Goal: Information Seeking & Learning: Learn about a topic

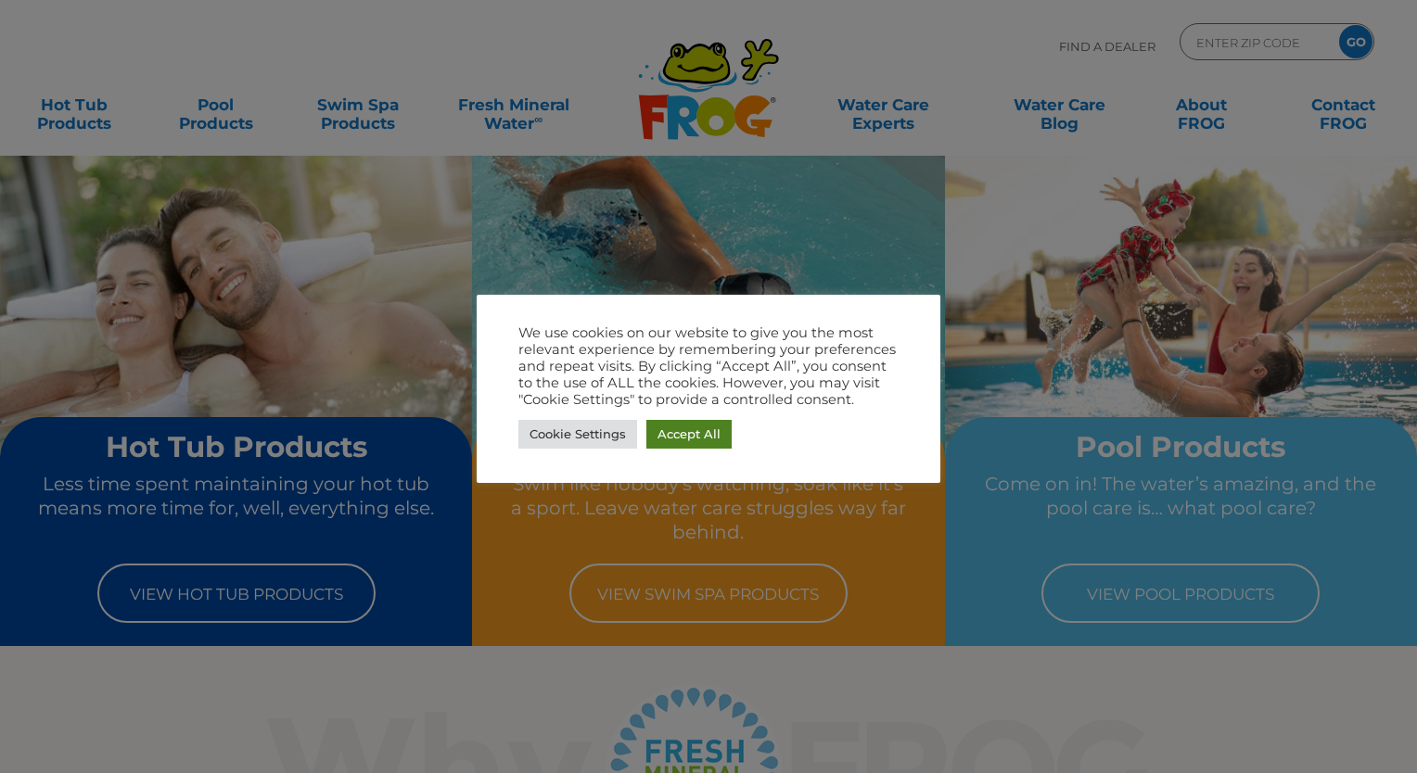
click at [696, 434] on link "Accept All" at bounding box center [688, 434] width 85 height 29
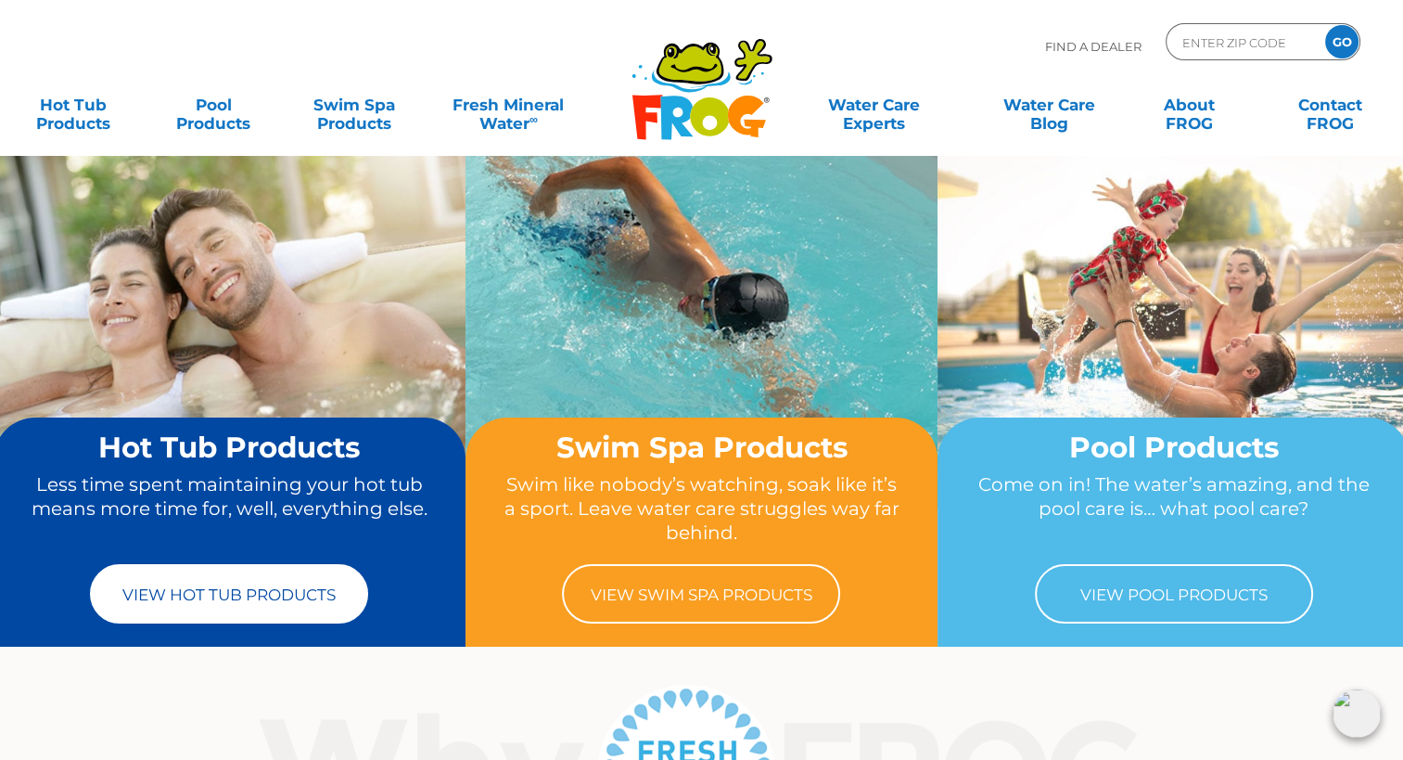
click at [255, 600] on link "View Hot Tub Products" at bounding box center [229, 593] width 278 height 59
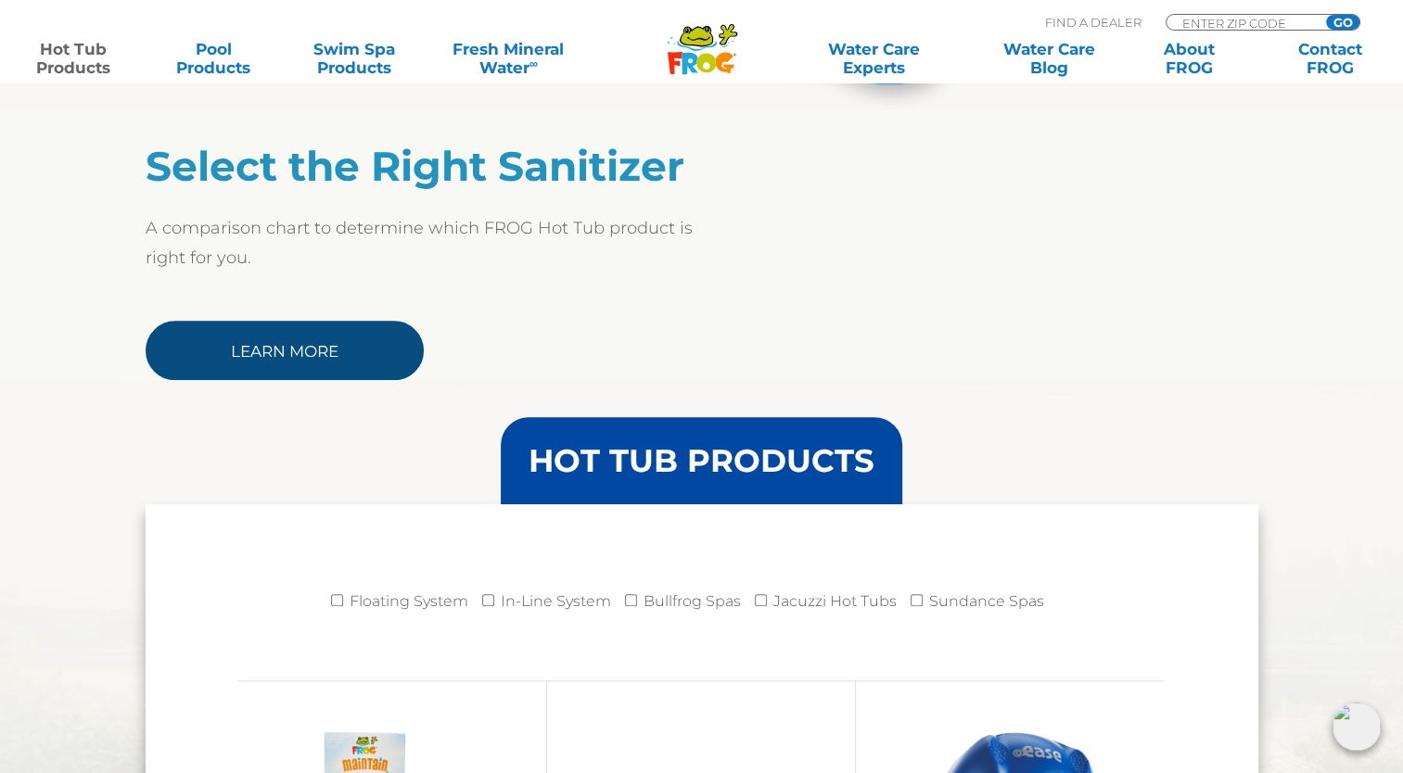
scroll to position [1484, 0]
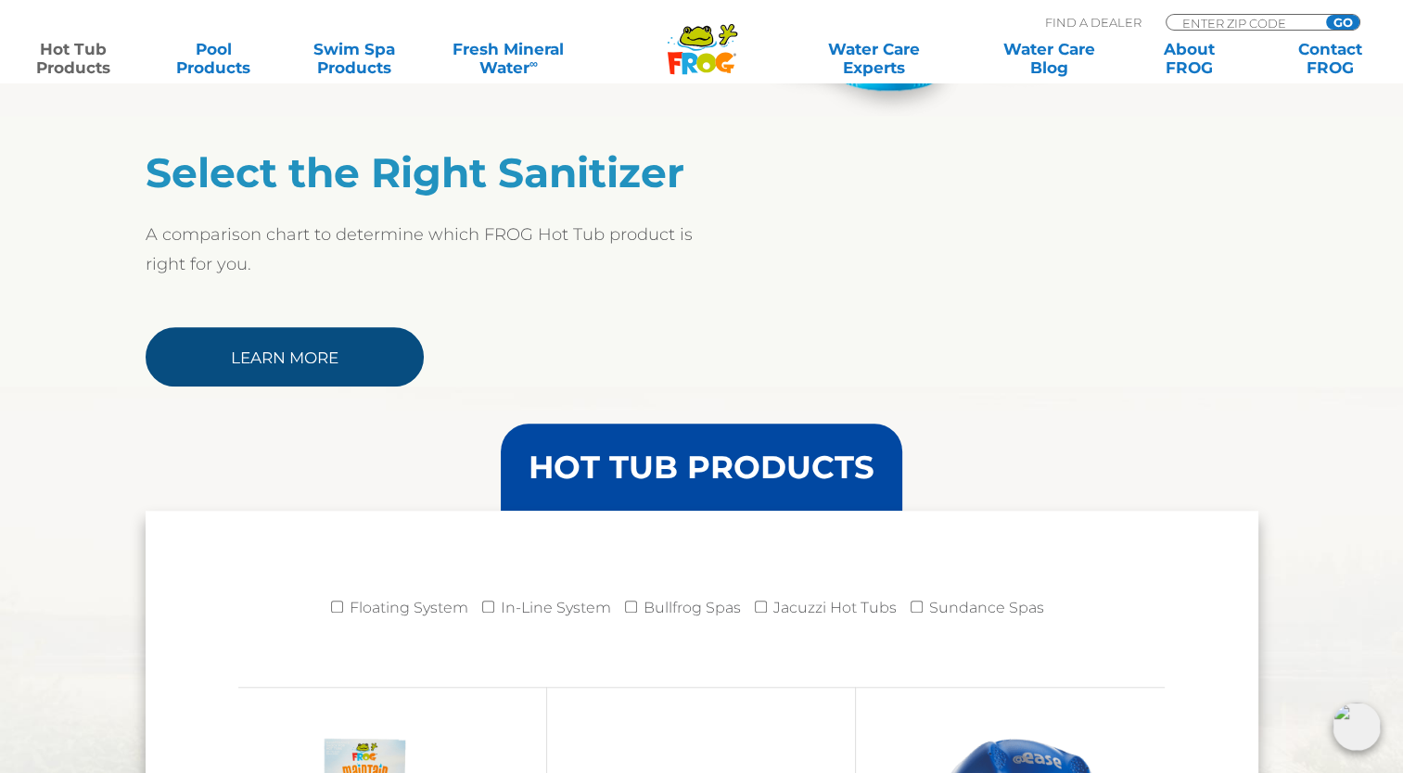
click at [335, 369] on link "Learn More" at bounding box center [285, 356] width 278 height 59
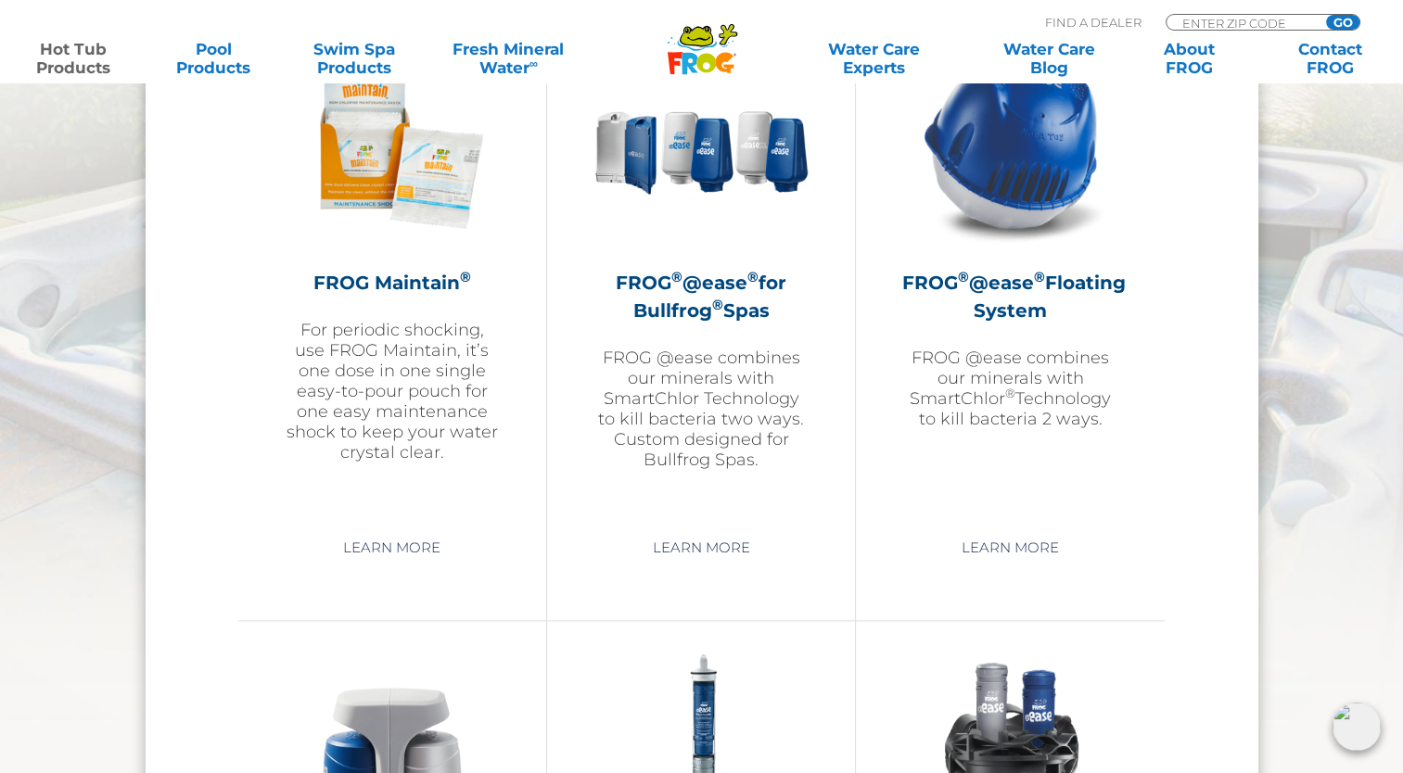
scroll to position [2040, 0]
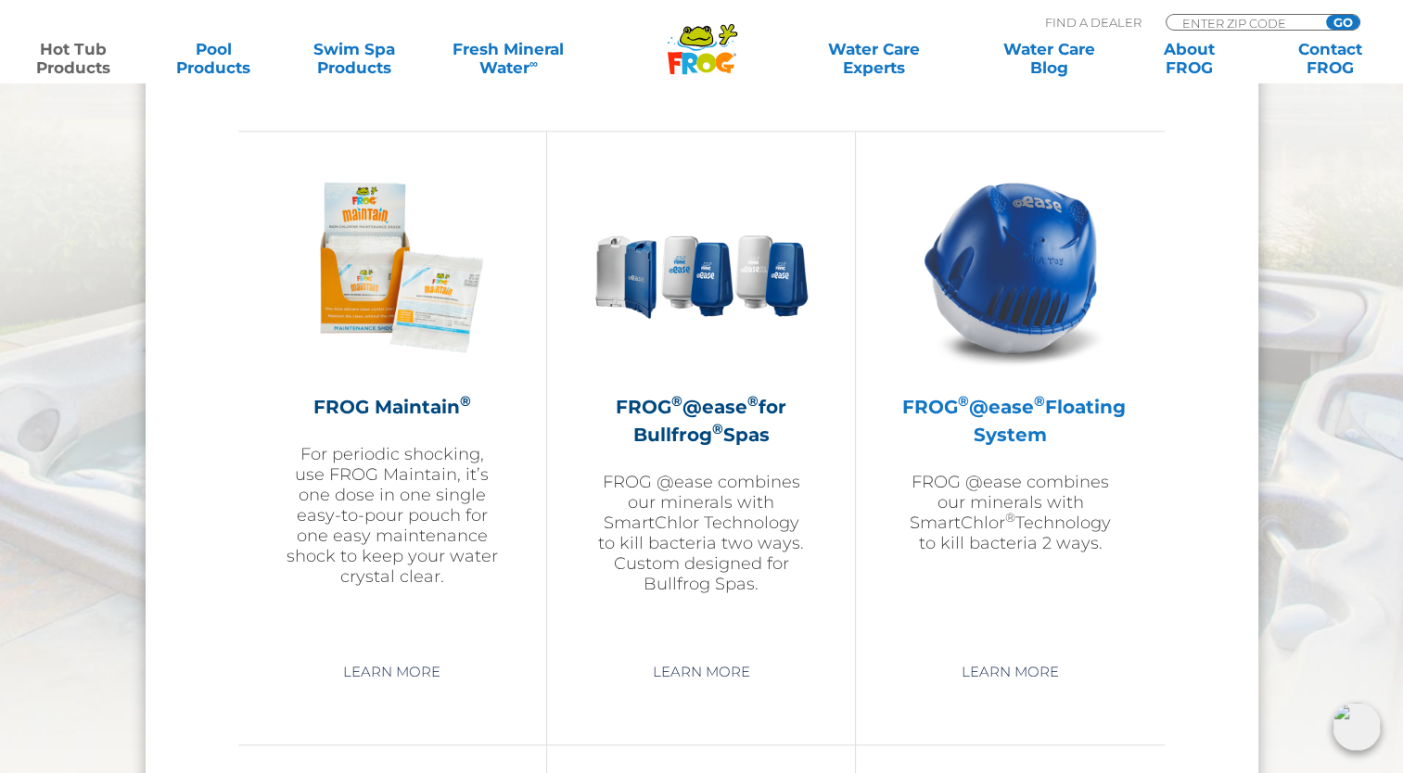
drag, startPoint x: 1028, startPoint y: 412, endPoint x: 1057, endPoint y: 406, distance: 29.3
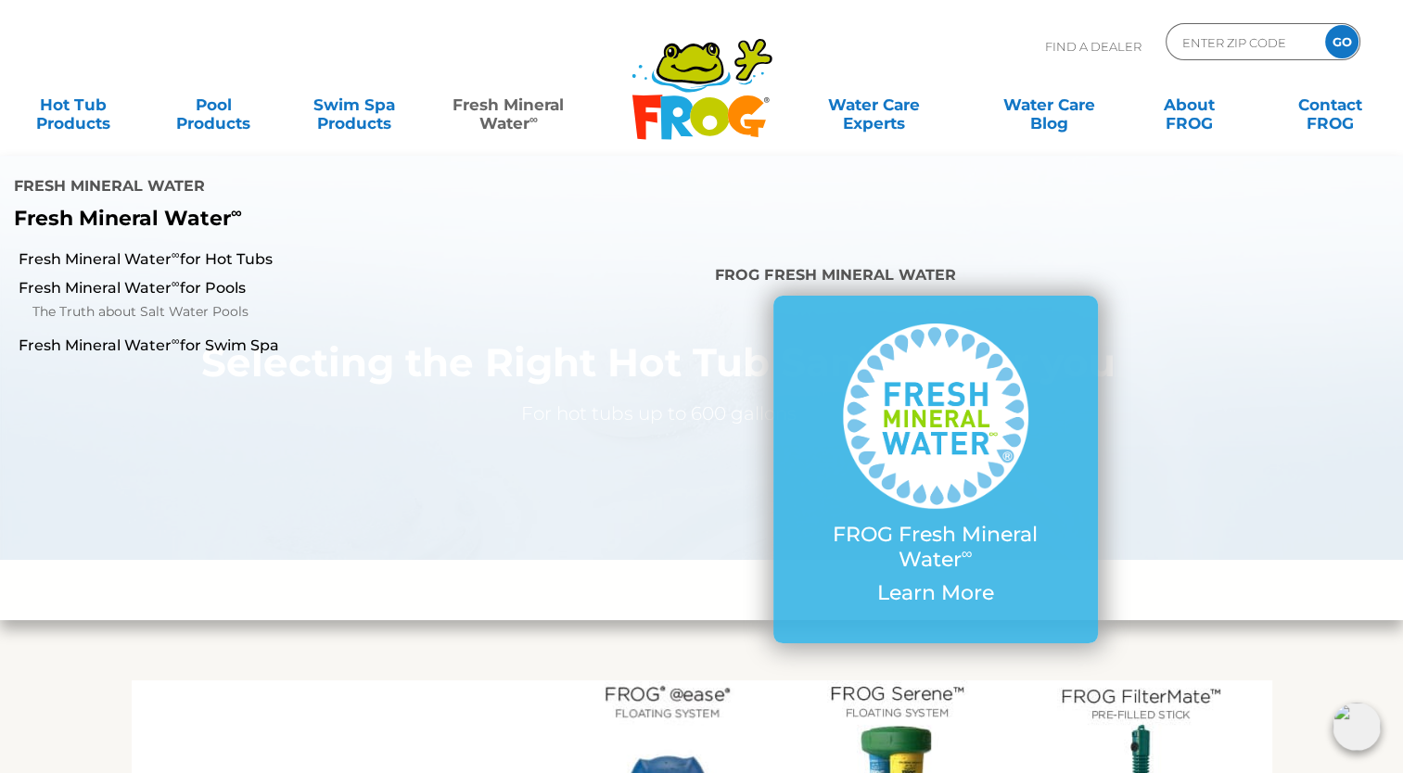
click at [487, 98] on link "Fresh Mineral Water ∞" at bounding box center [509, 104] width 136 height 37
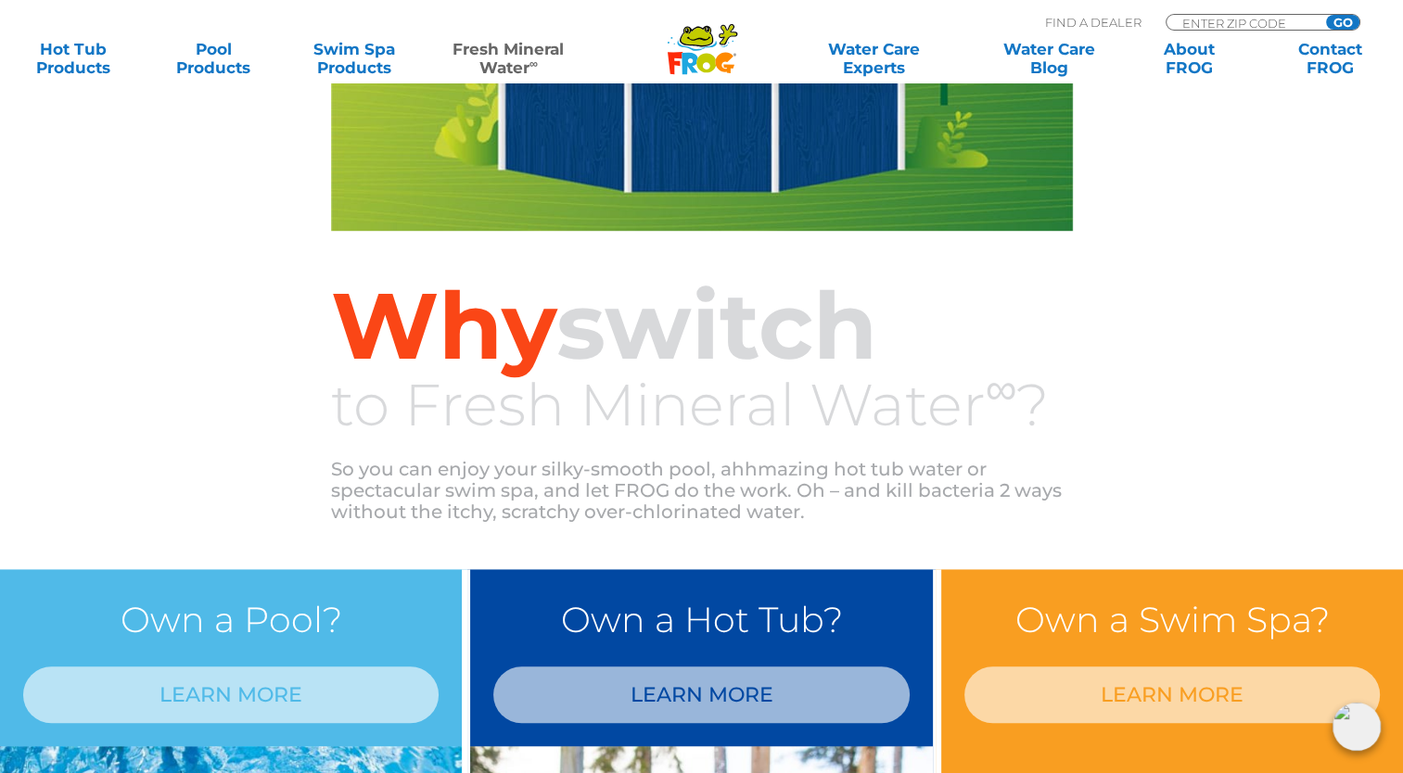
scroll to position [1484, 0]
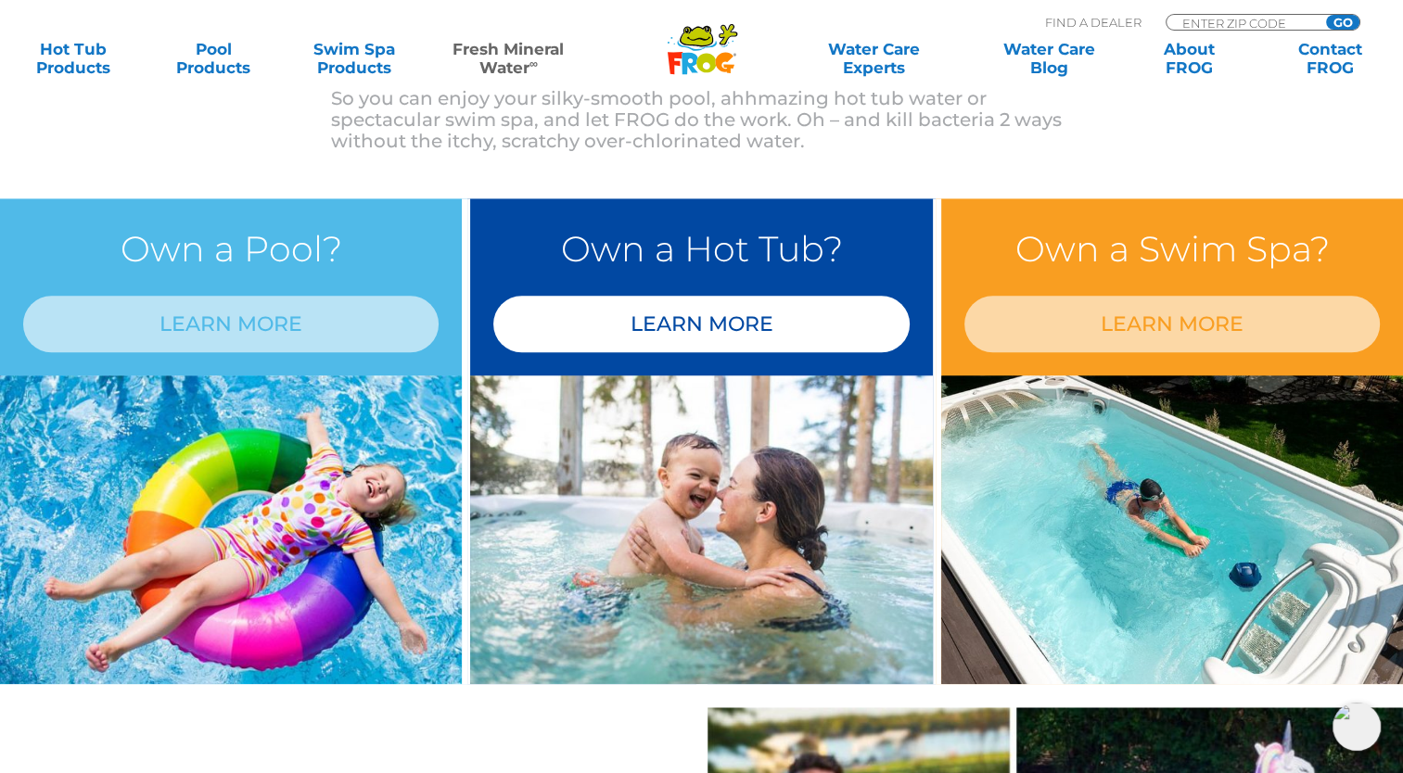
click at [656, 331] on link "LEARN MORE" at bounding box center [700, 324] width 415 height 57
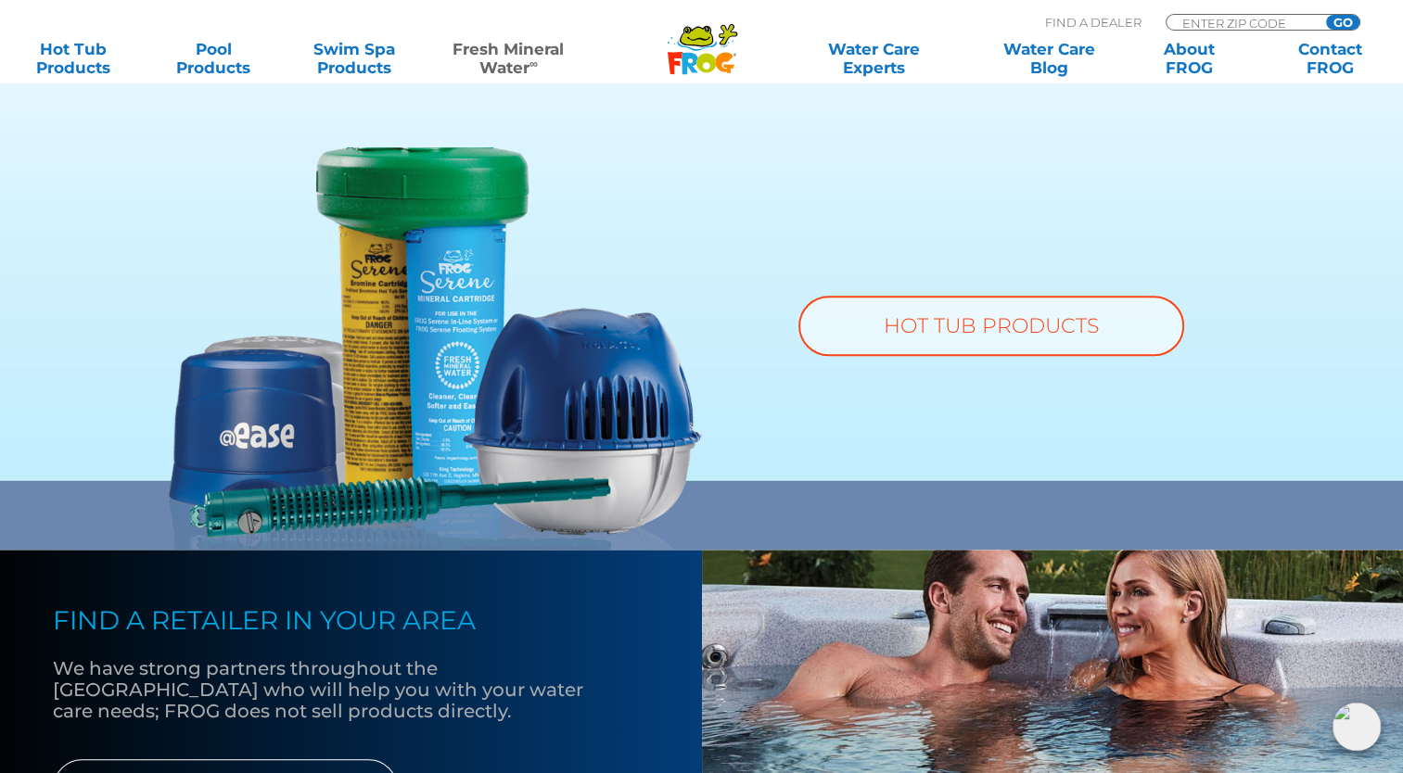
scroll to position [1391, 0]
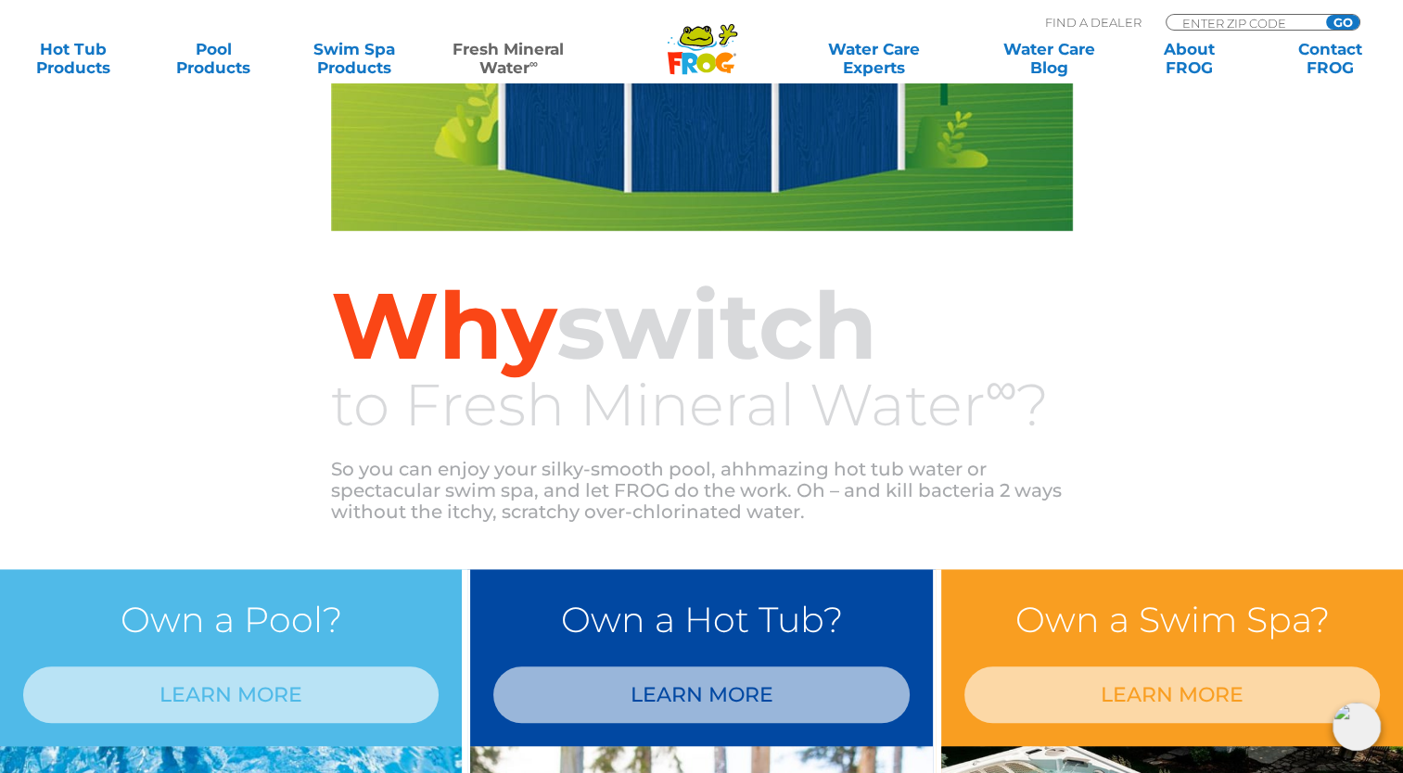
scroll to position [742, 0]
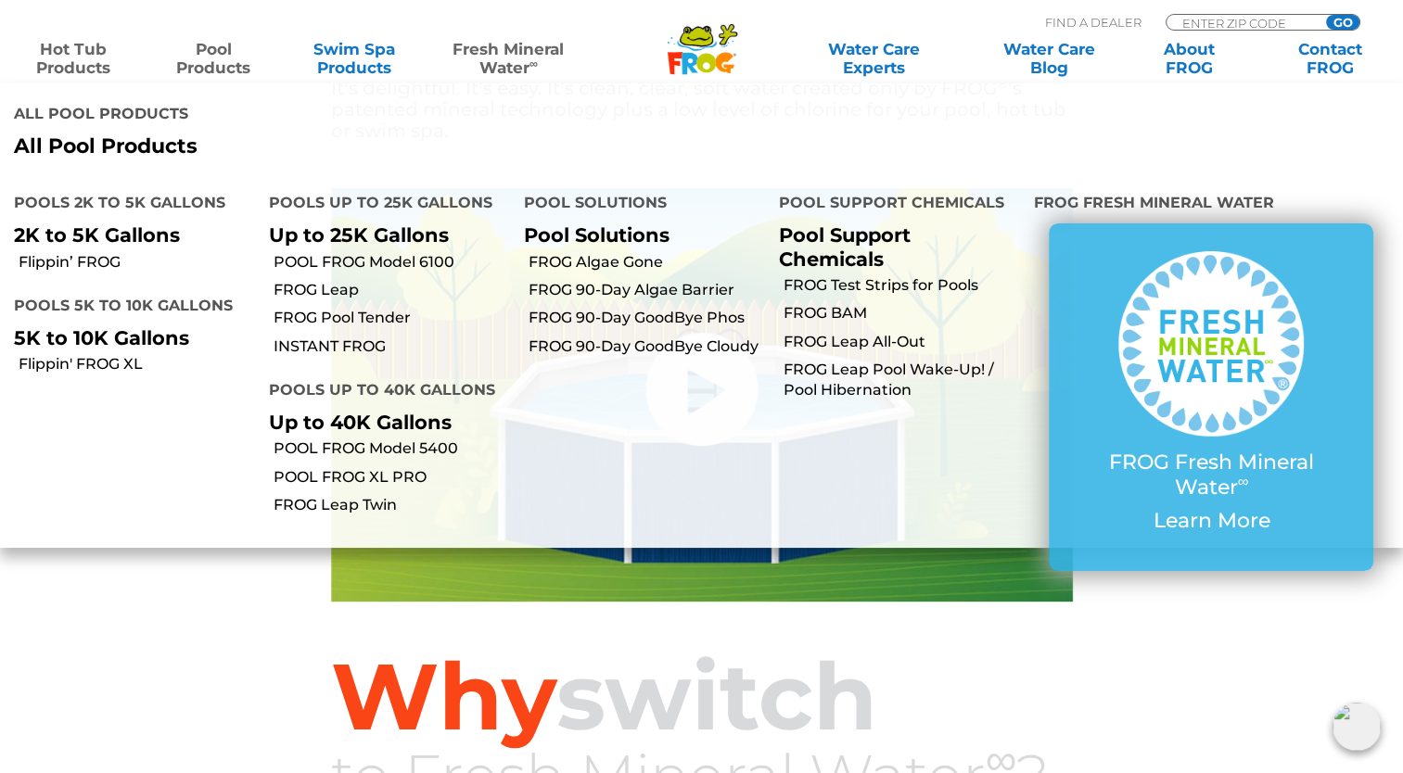
click at [98, 56] on link "Hot Tub Products" at bounding box center [73, 58] width 109 height 37
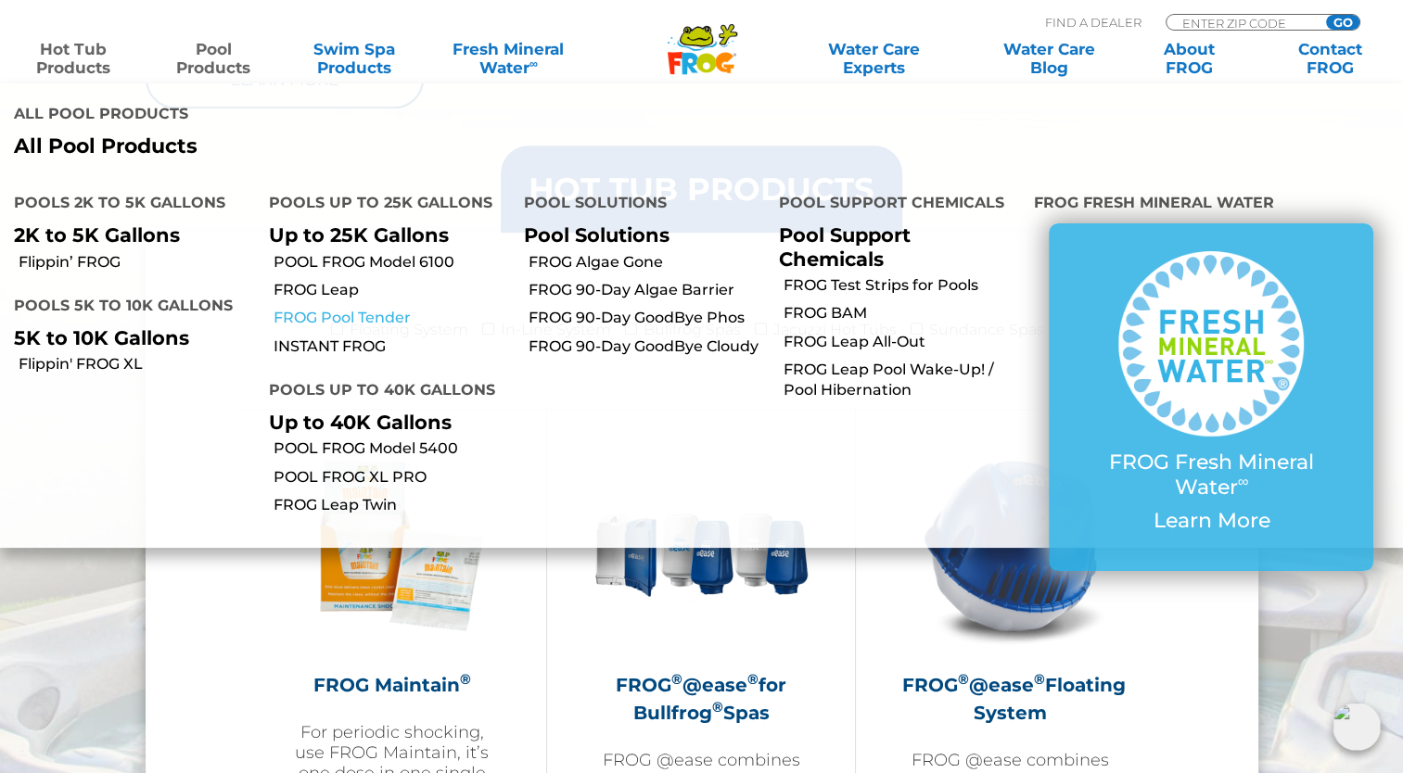
scroll to position [1484, 0]
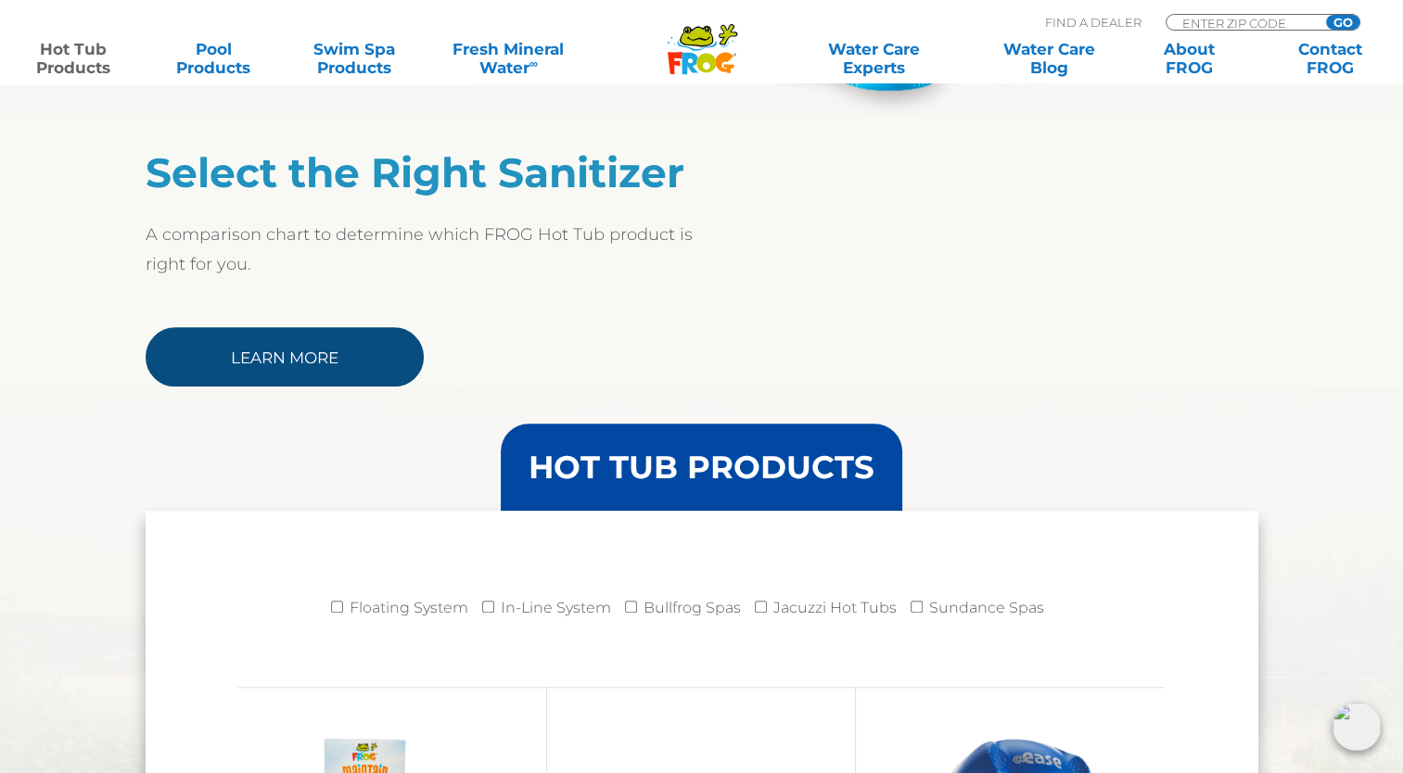
click at [252, 366] on link "Learn More" at bounding box center [285, 356] width 278 height 59
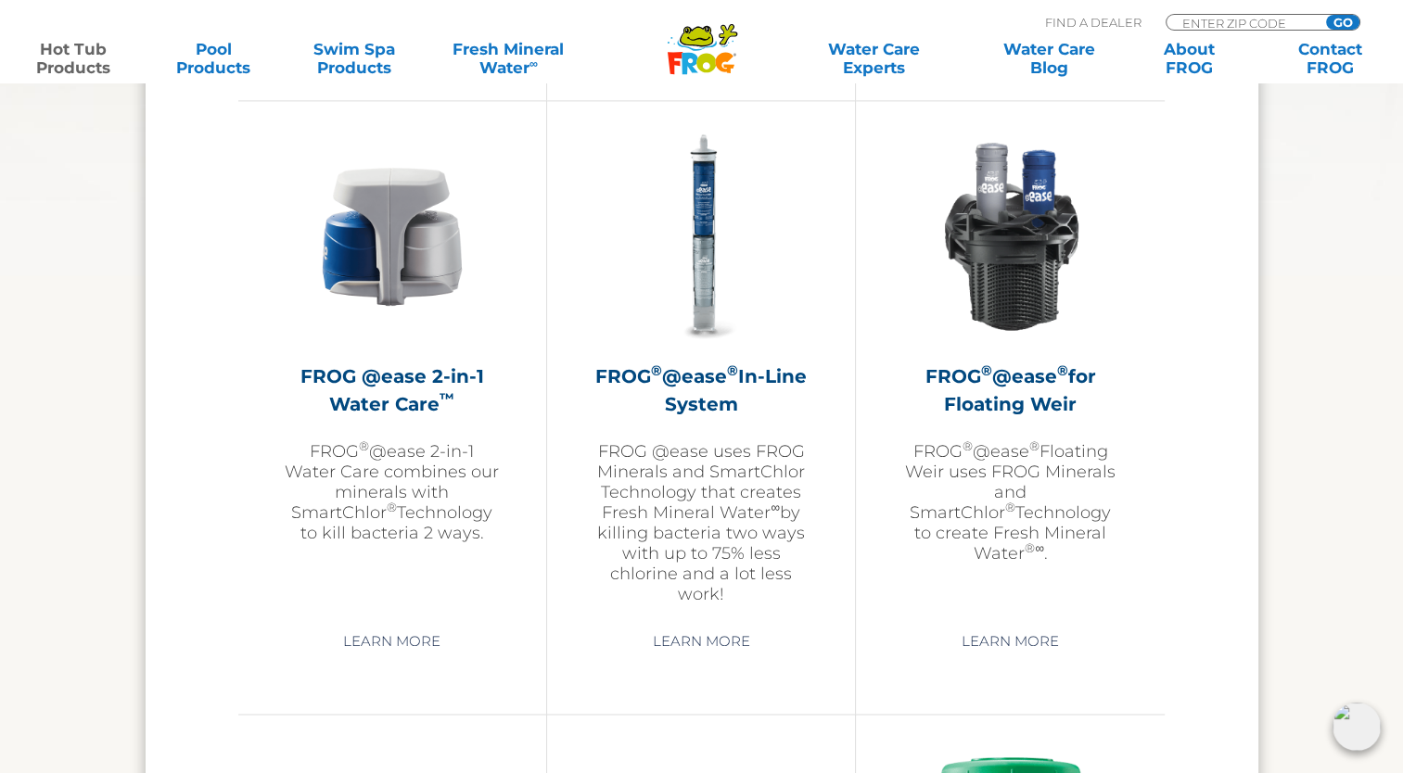
scroll to position [2597, 0]
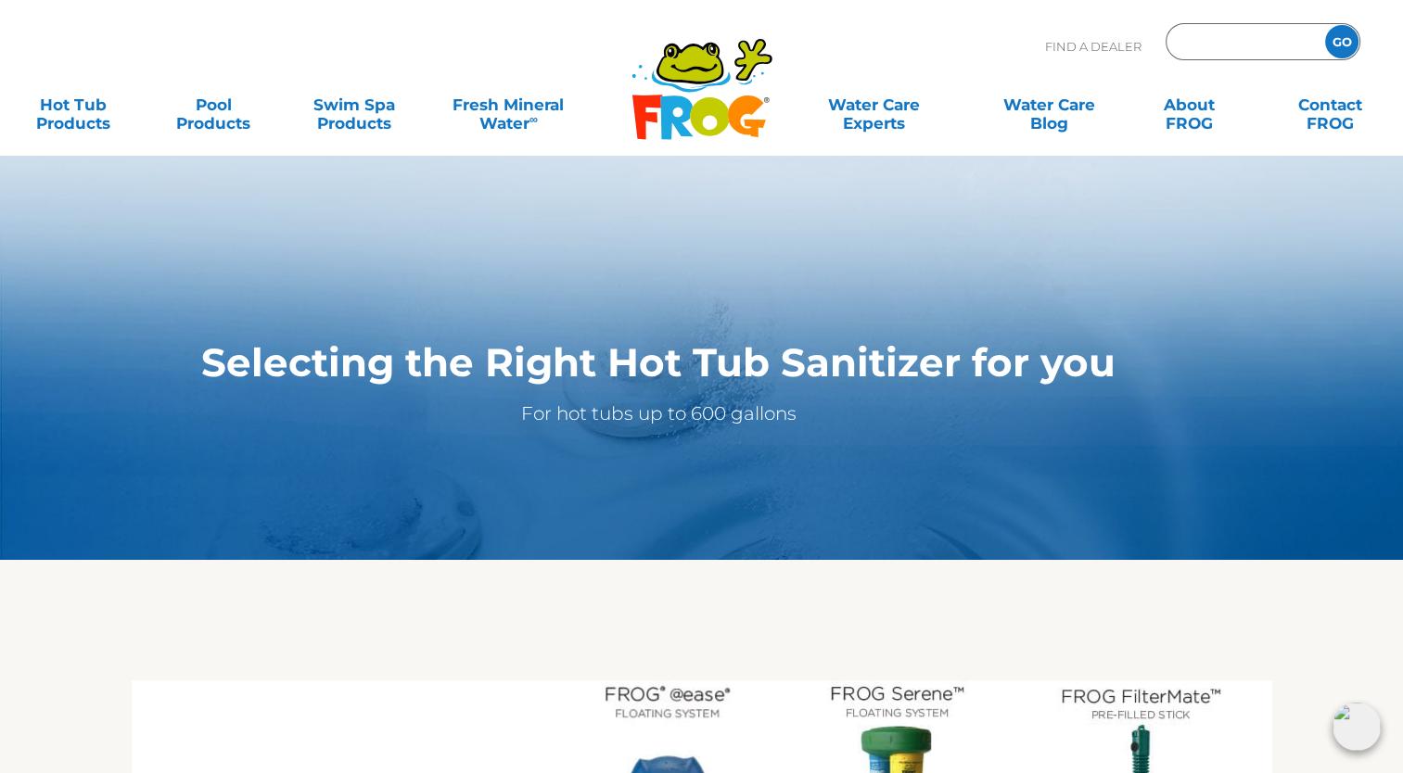
click at [1250, 39] on input "Zip Code Form" at bounding box center [1243, 42] width 125 height 27
type input "53022"
click at [1325, 25] on input "GO" at bounding box center [1341, 41] width 33 height 33
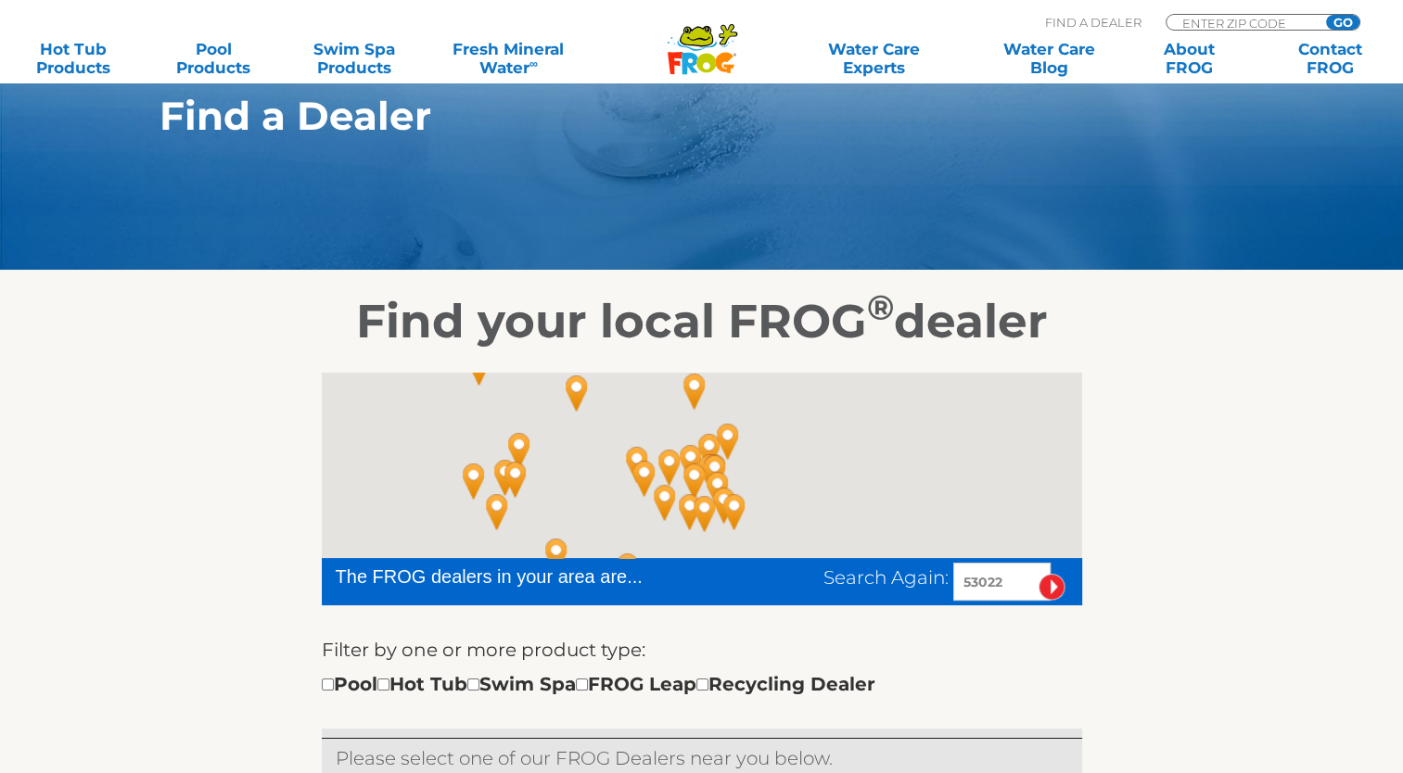
scroll to position [278, 0]
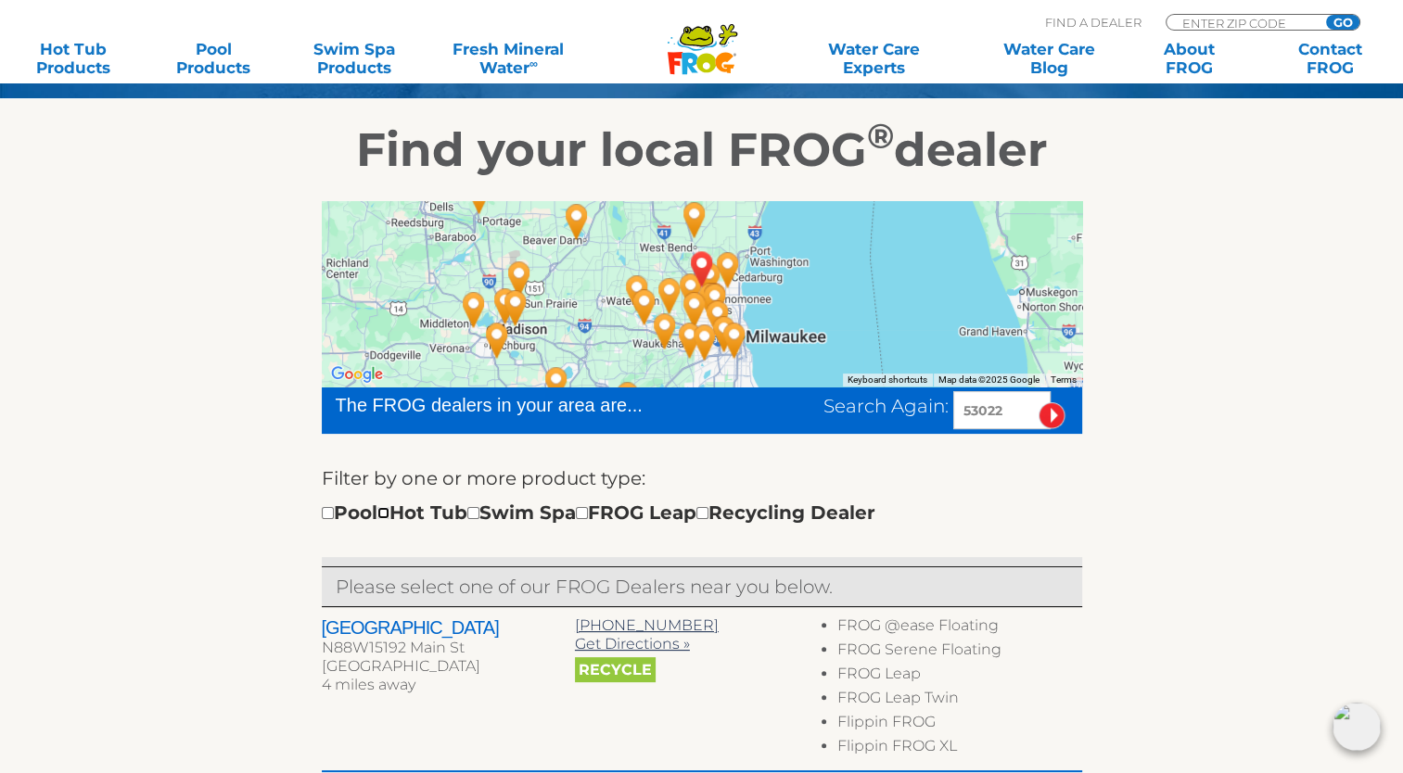
click at [389, 516] on input "checkbox" at bounding box center [383, 513] width 12 height 12
checkbox input "true"
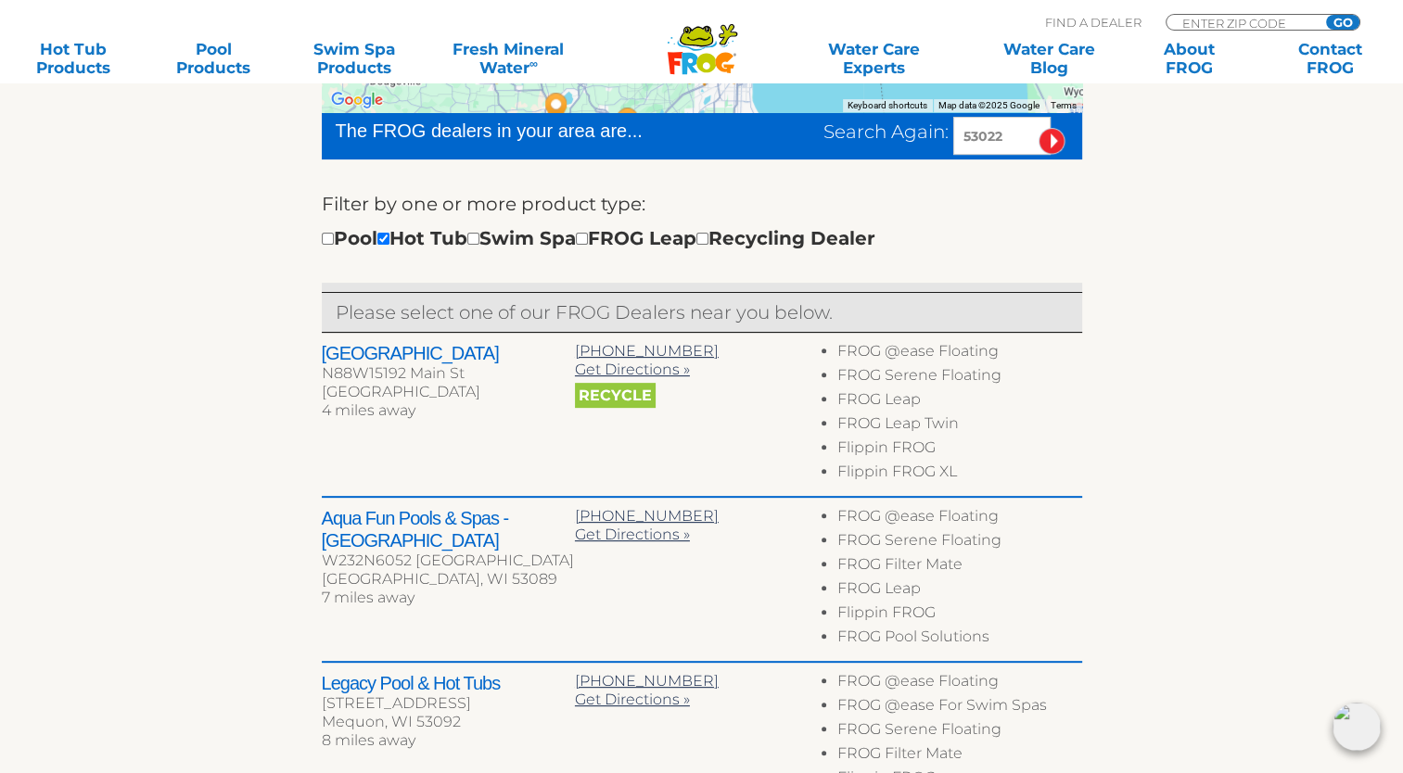
click at [375, 351] on h2 "Pool Park" at bounding box center [448, 353] width 253 height 22
drag, startPoint x: 375, startPoint y: 351, endPoint x: 430, endPoint y: 402, distance: 75.5
click at [430, 402] on div "4 miles away" at bounding box center [448, 411] width 253 height 19
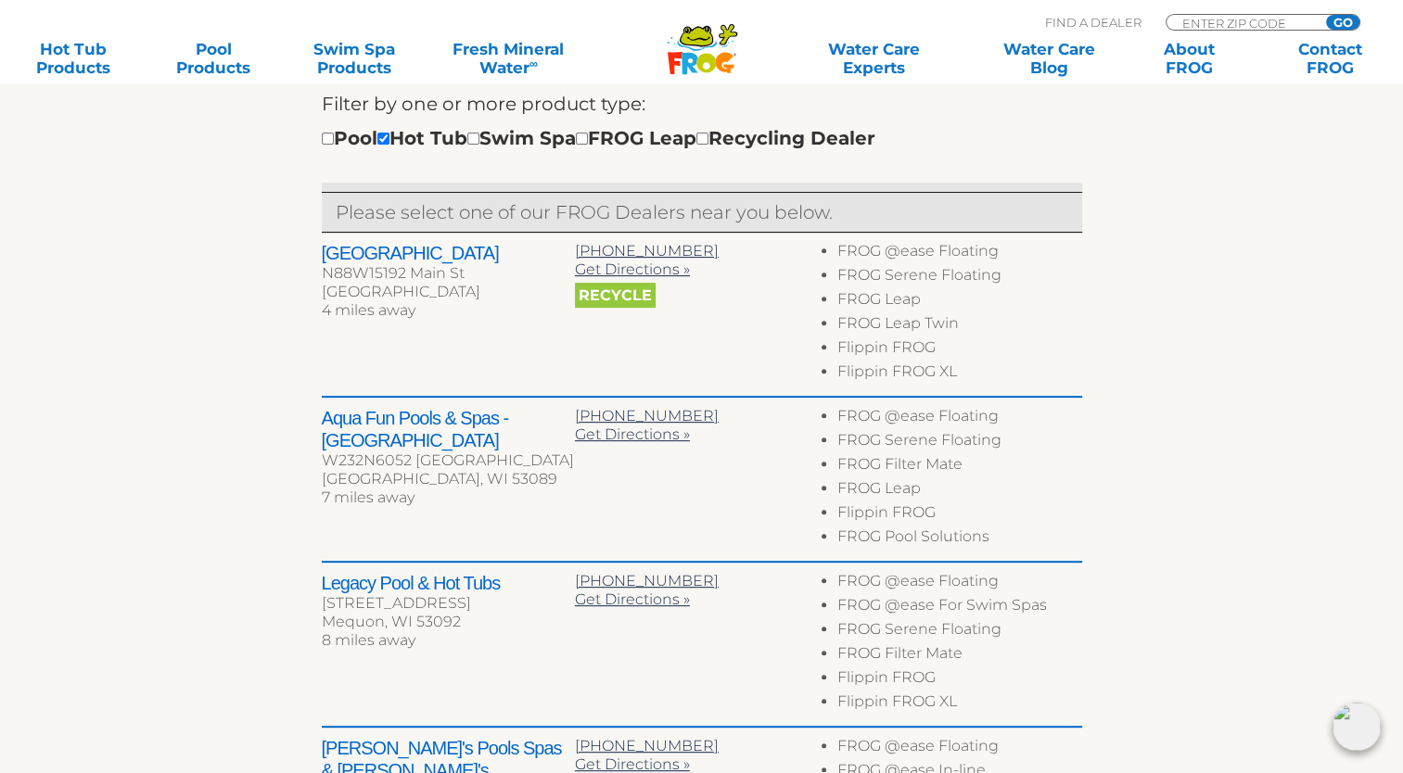
scroll to position [645, 0]
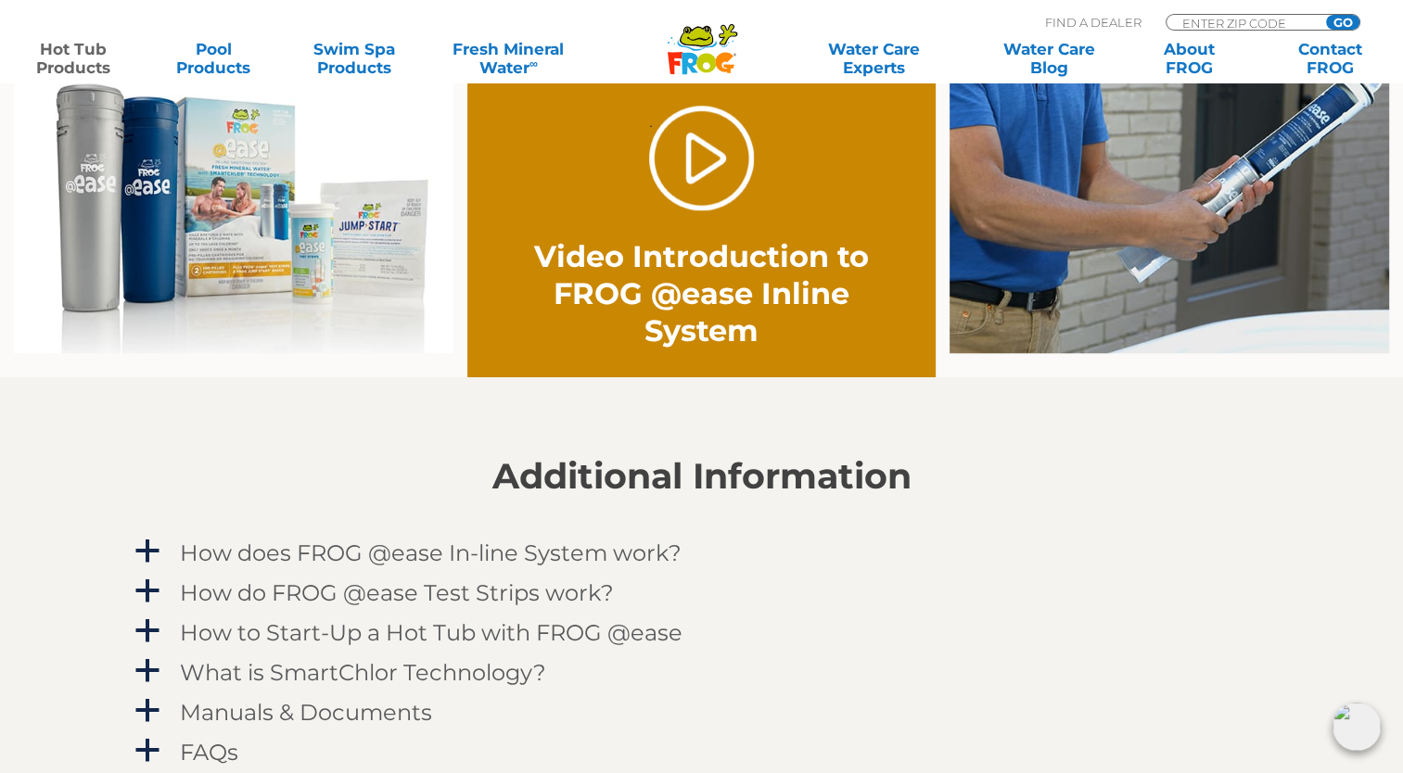
scroll to position [1484, 0]
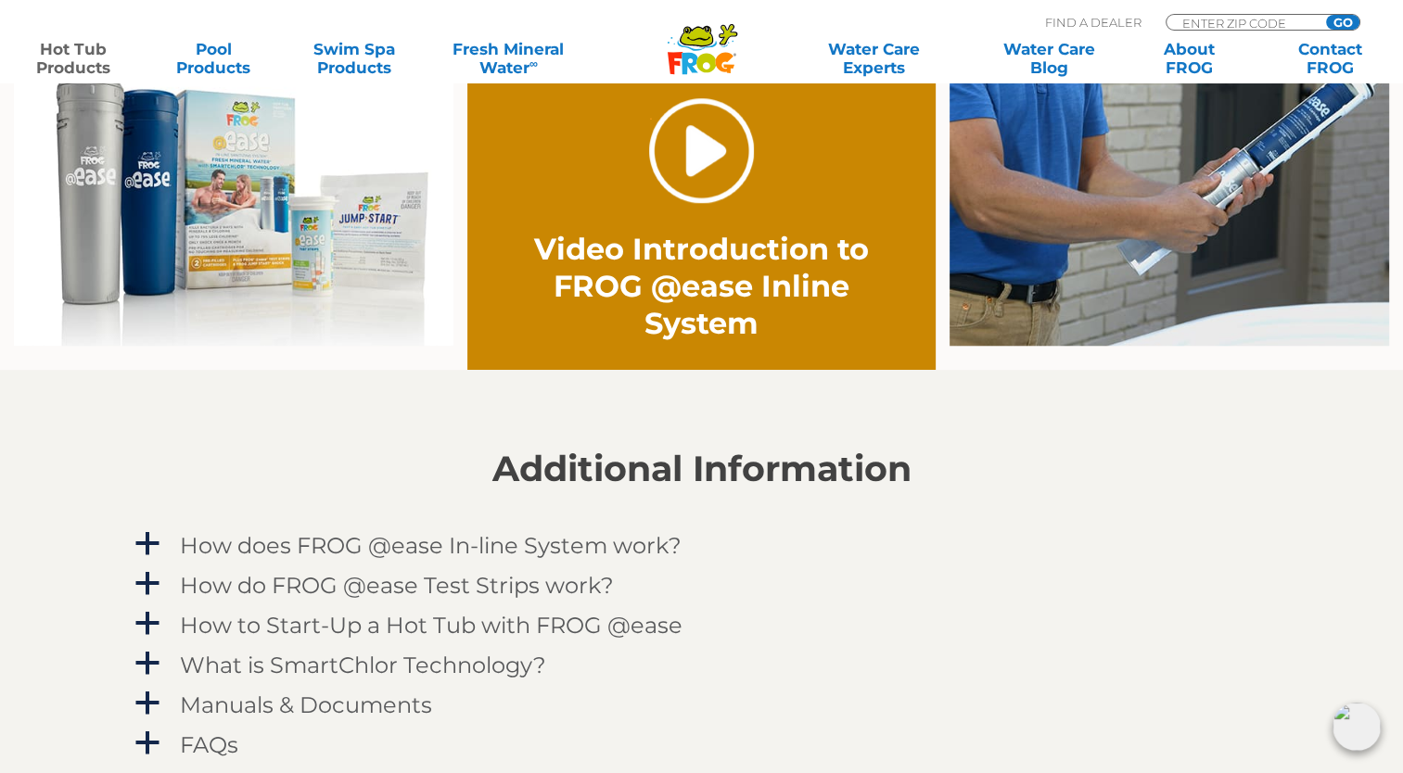
click at [700, 168] on link "." at bounding box center [701, 150] width 105 height 105
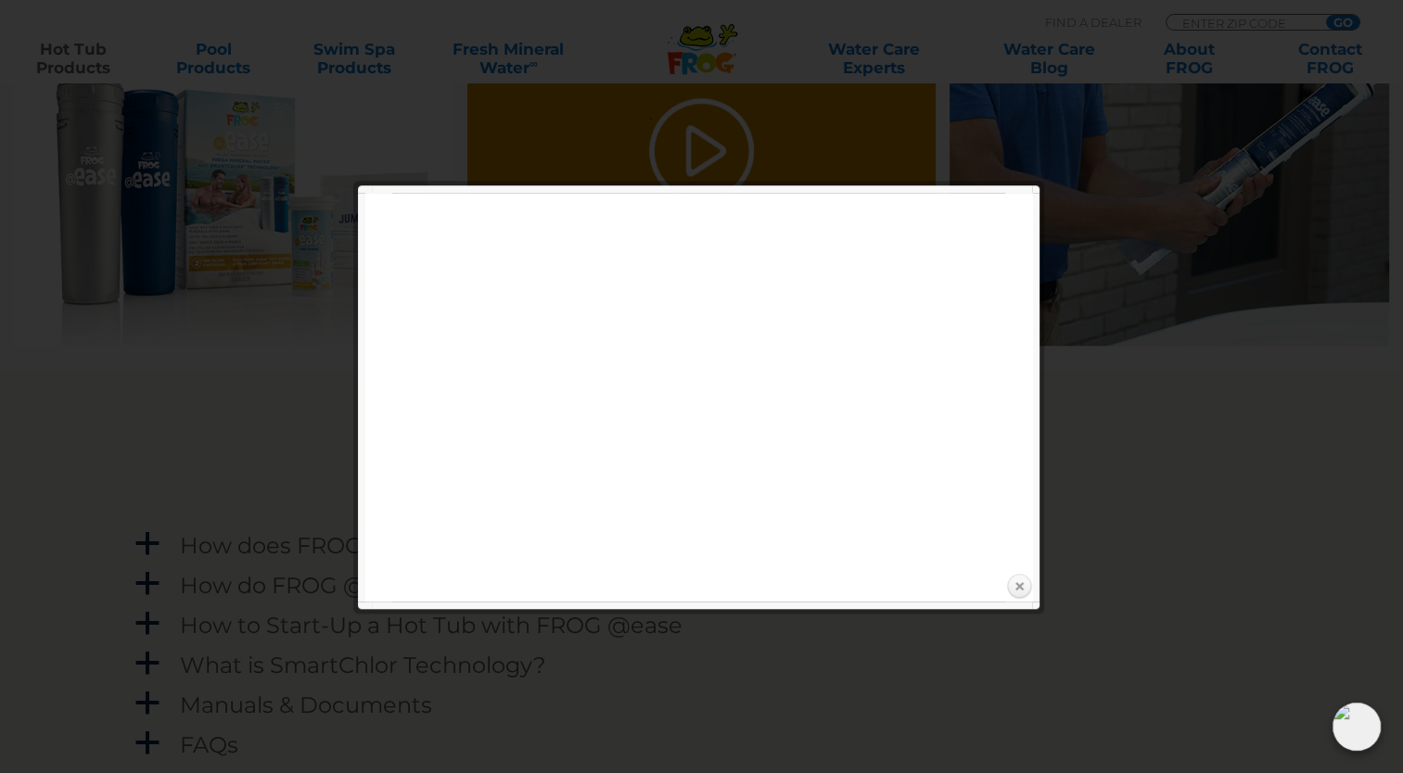
click at [1020, 584] on link "Close" at bounding box center [1019, 587] width 28 height 28
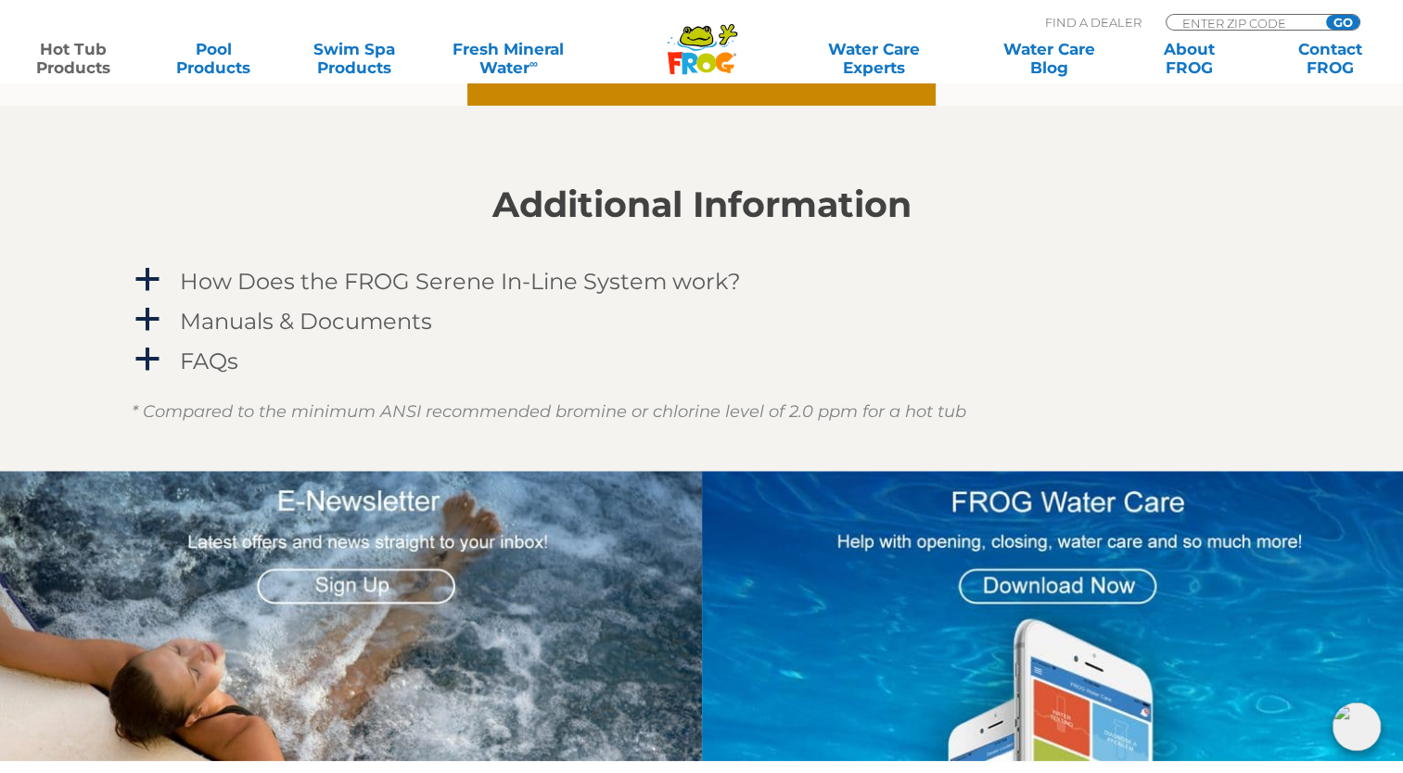
scroll to position [1577, 0]
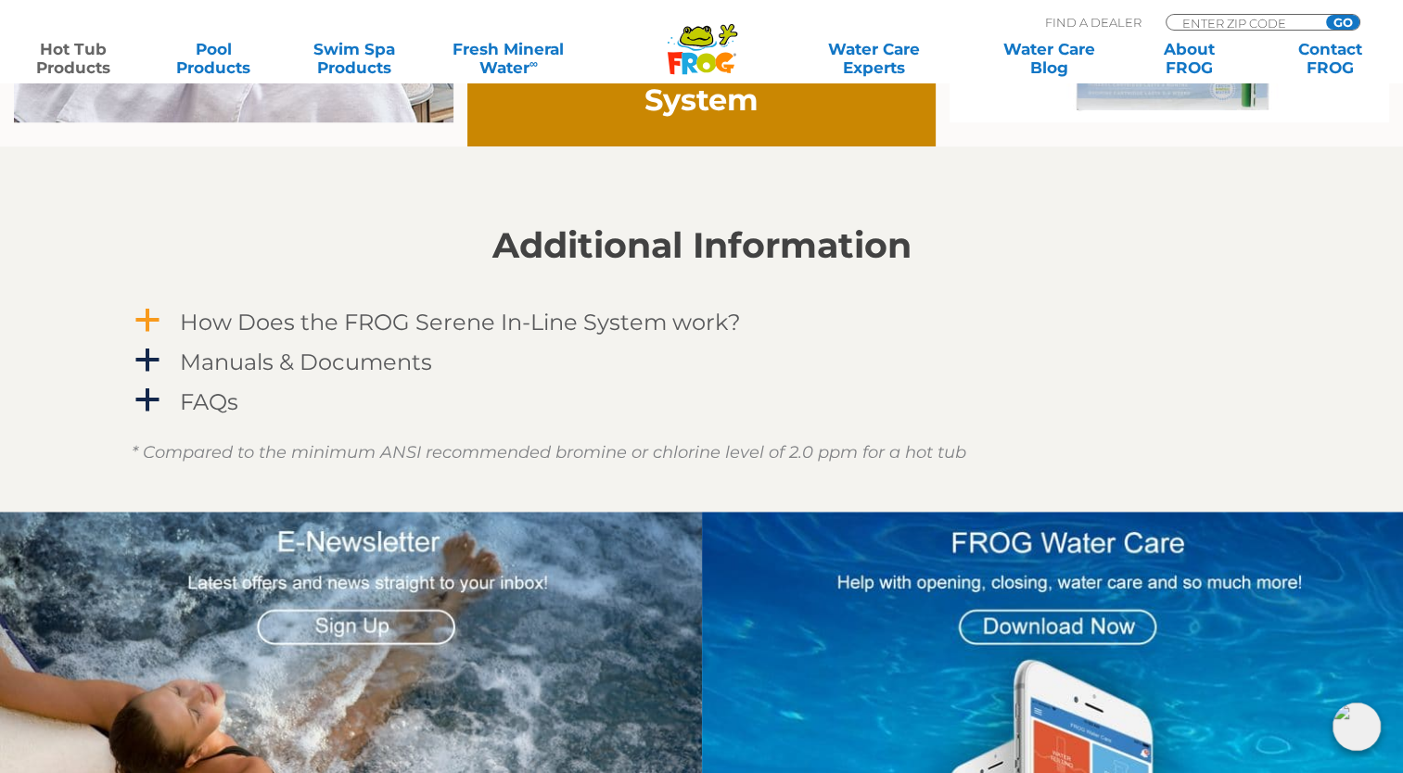
click at [359, 335] on h4 "How Does the FROG Serene In-Line System work?" at bounding box center [460, 322] width 561 height 25
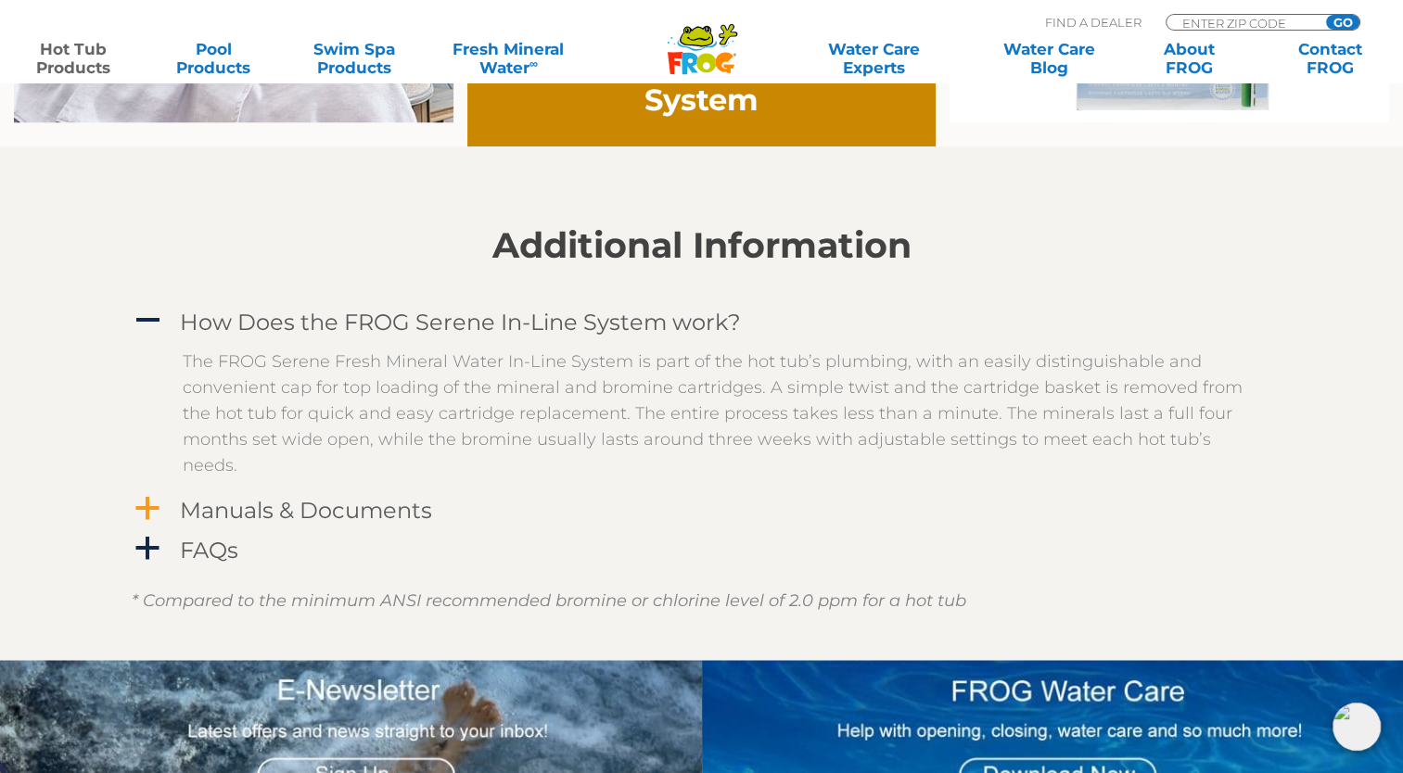
click at [292, 503] on h4 "Manuals & Documents" at bounding box center [306, 510] width 252 height 25
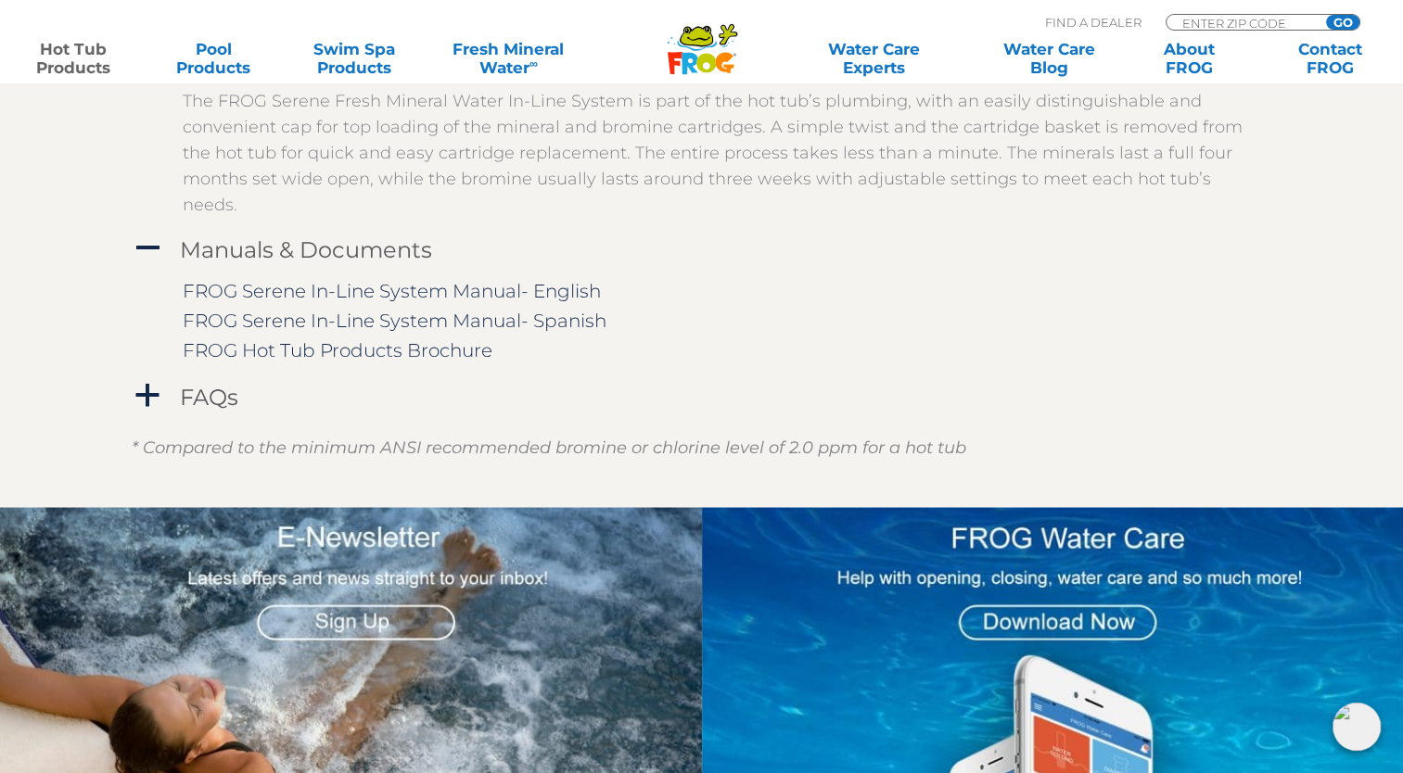
scroll to position [1855, 0]
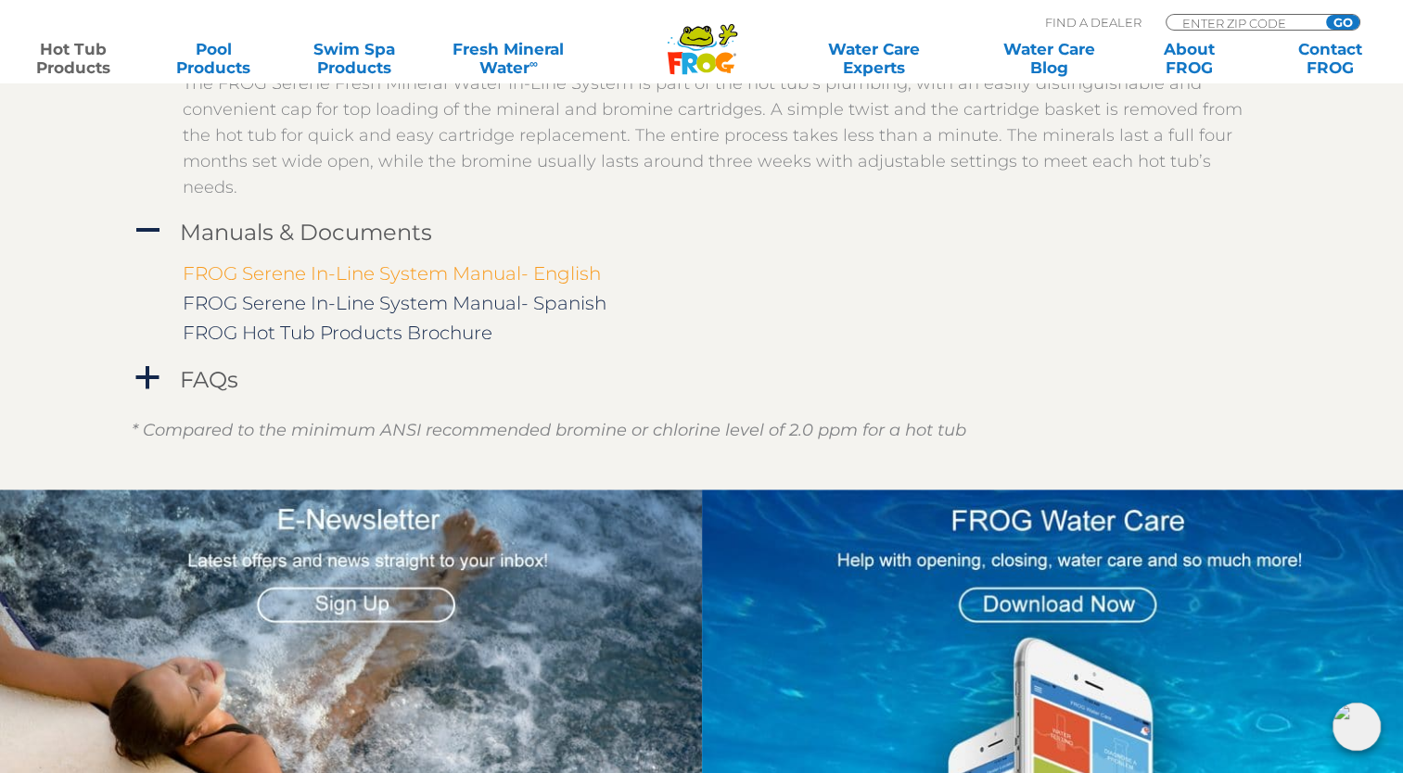
click at [394, 279] on link "FROG Serene In-Line System Manual- English" at bounding box center [392, 273] width 418 height 22
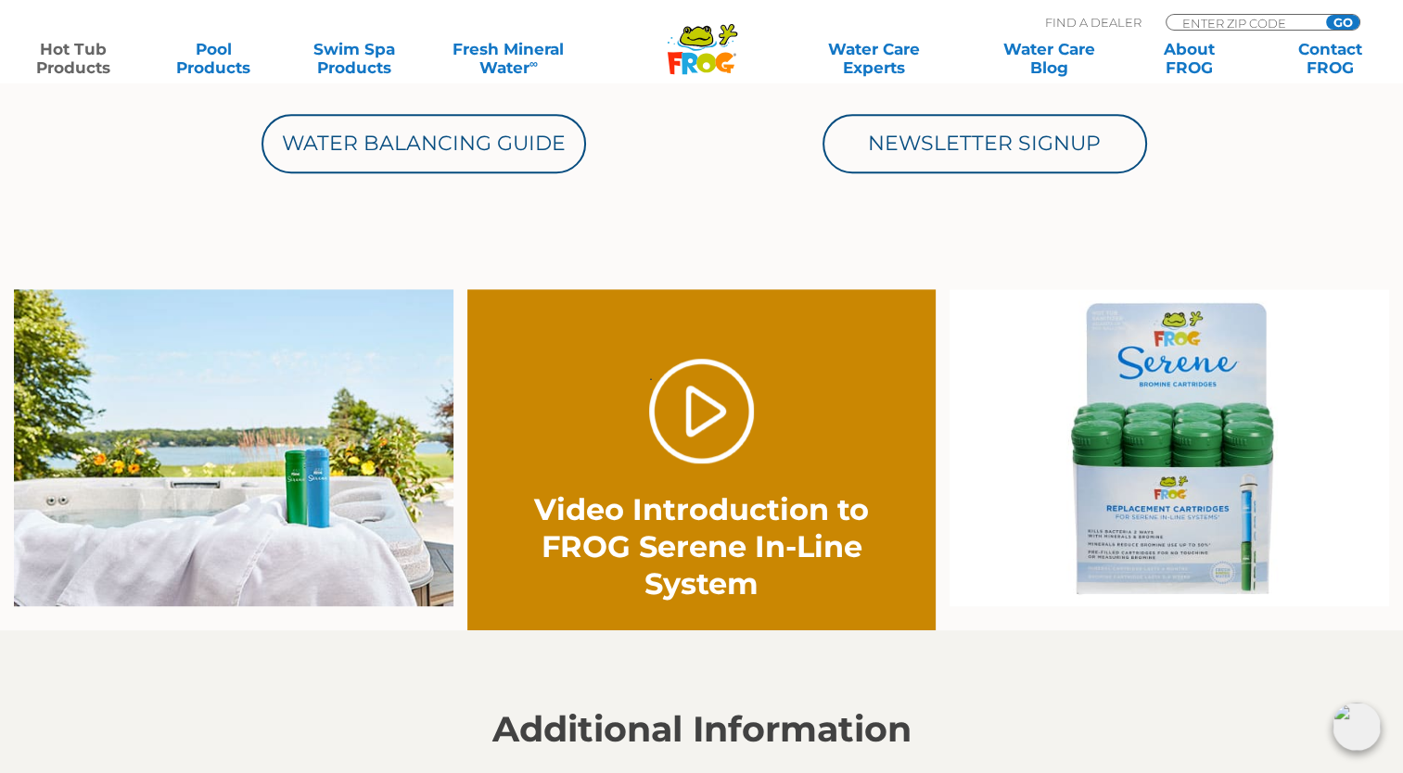
scroll to position [1020, 0]
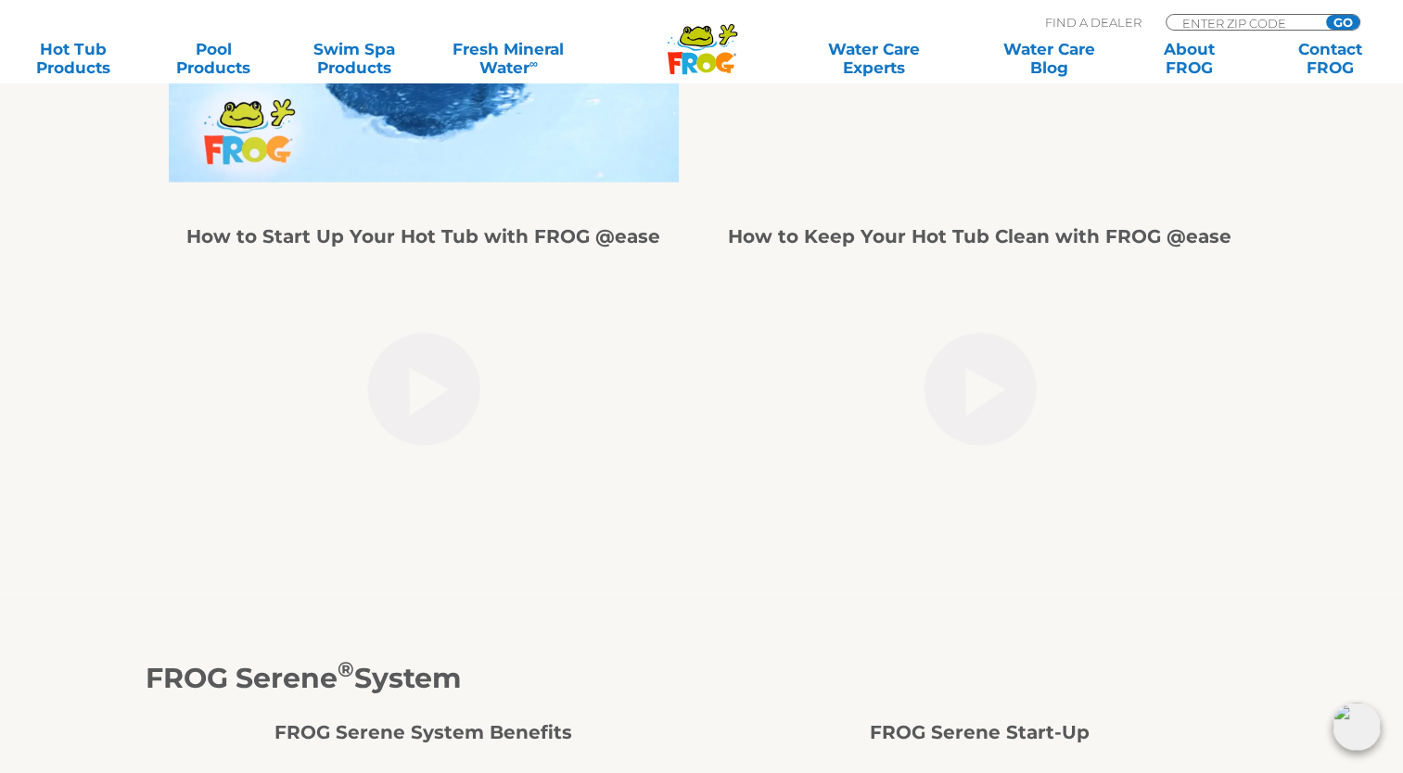
scroll to position [3617, 0]
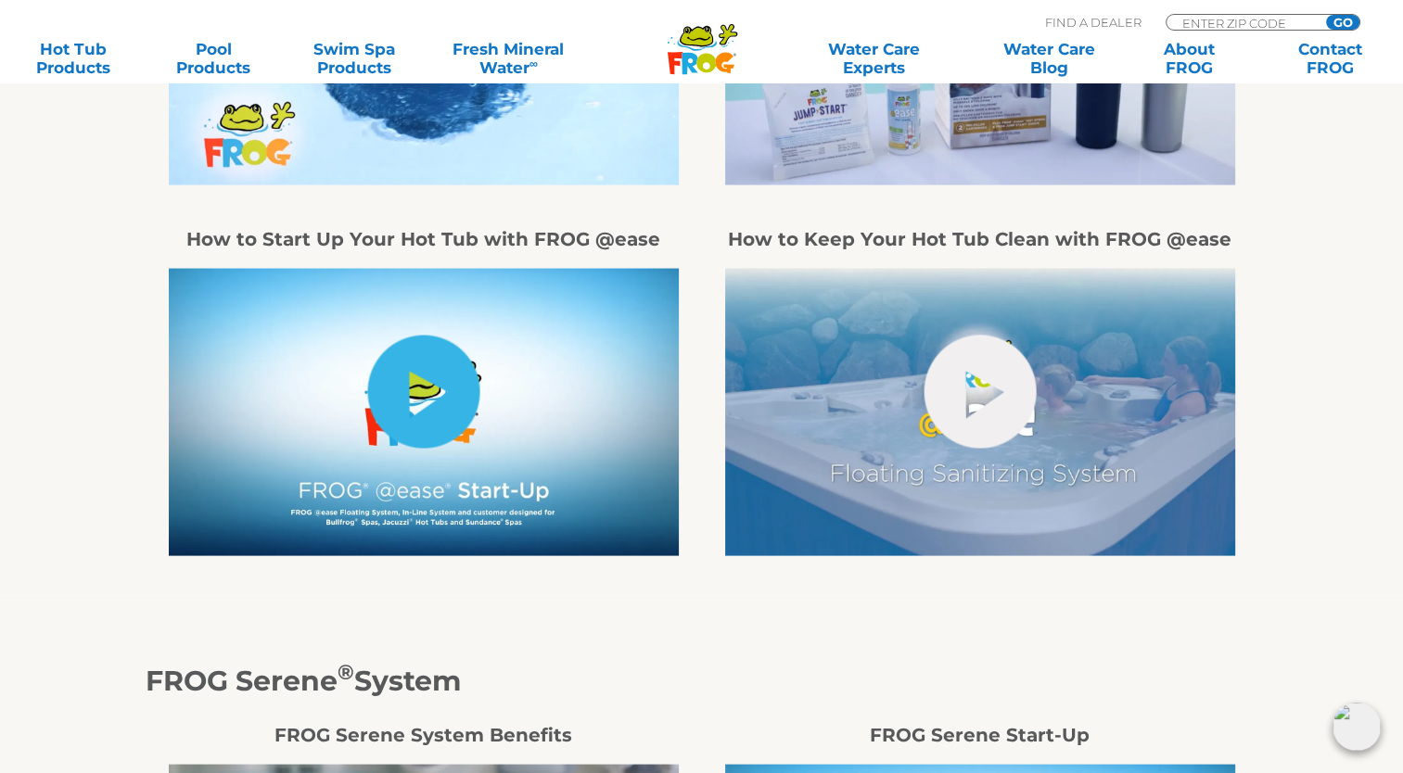
click at [414, 405] on link "hide-me" at bounding box center [423, 392] width 112 height 113
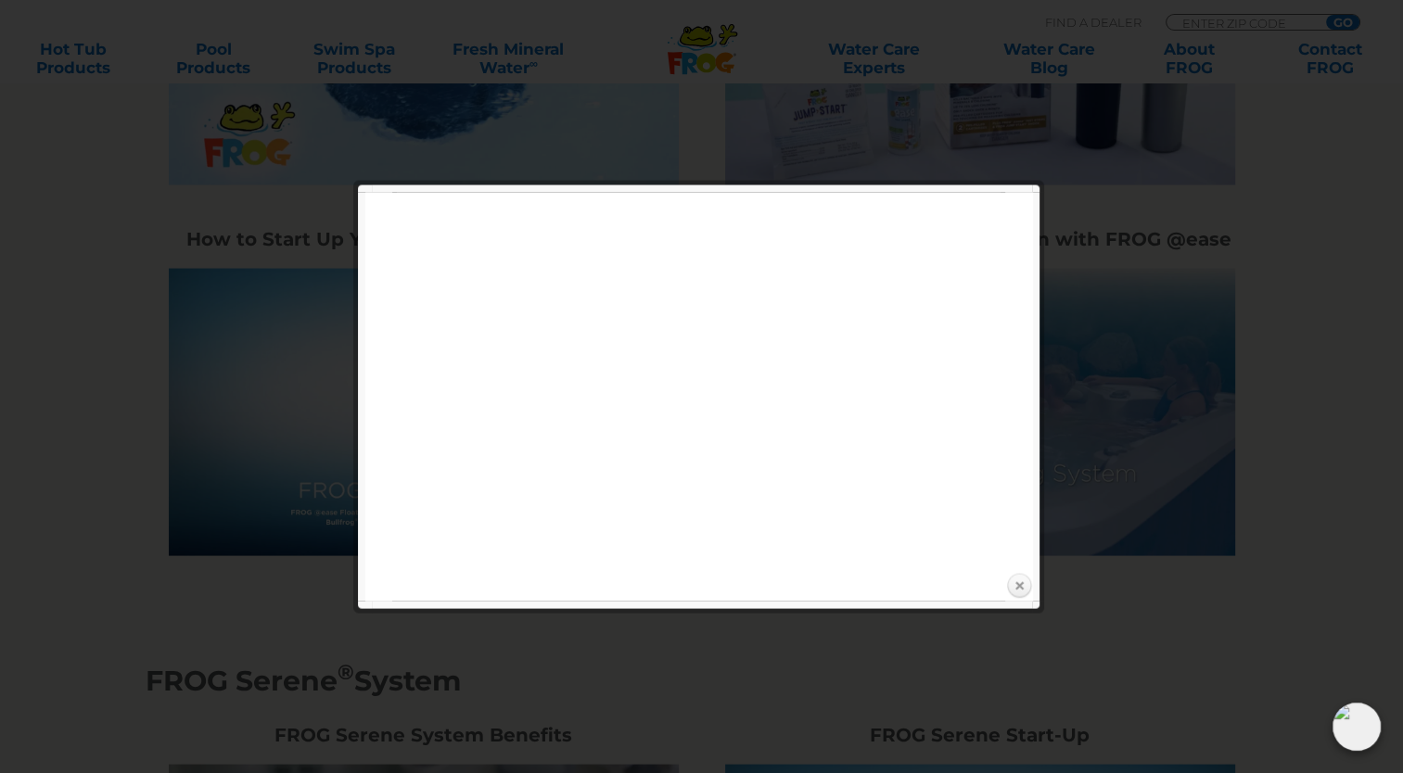
click at [1017, 581] on link "Close" at bounding box center [1019, 587] width 28 height 28
